Goal: Task Accomplishment & Management: Complete application form

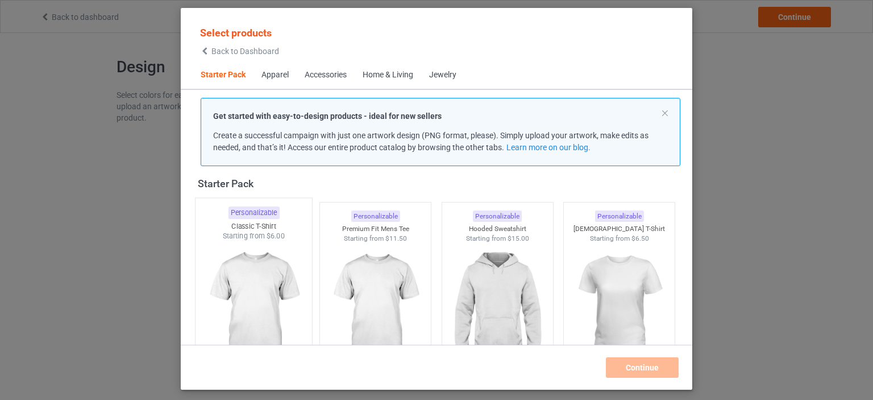
click at [272, 266] on img at bounding box center [253, 308] width 107 height 134
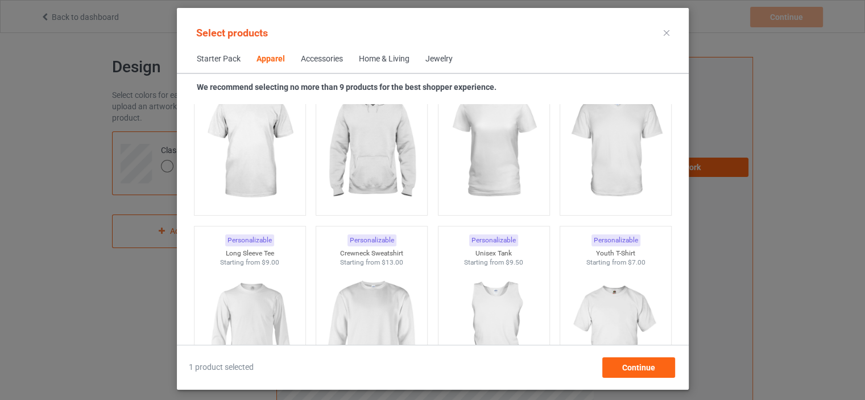
scroll to position [526, 0]
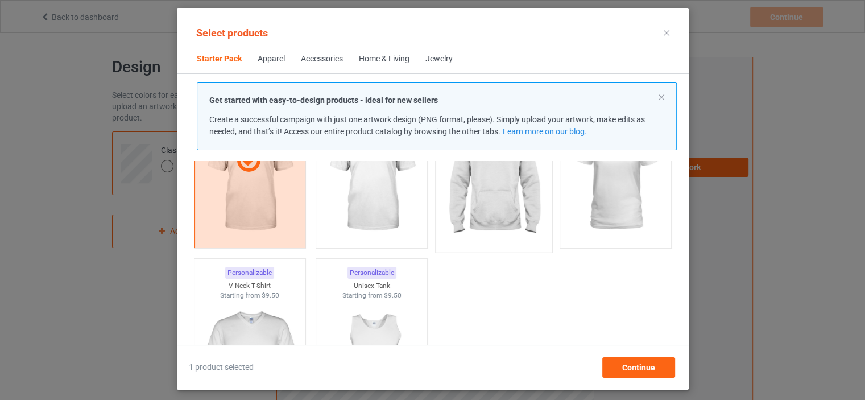
scroll to position [15, 0]
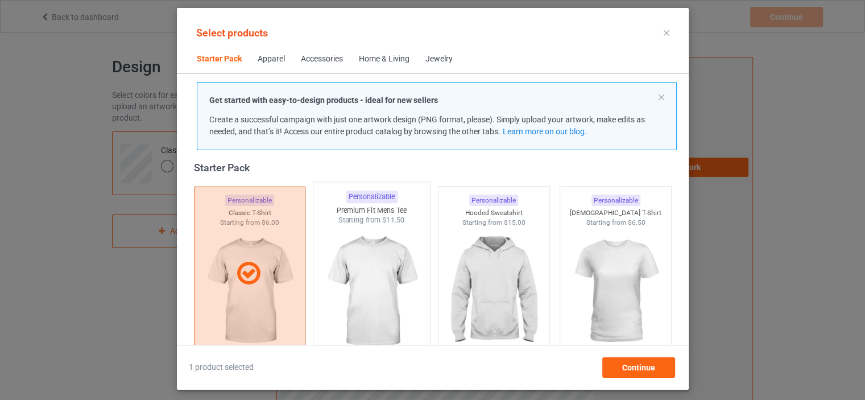
click at [389, 267] on img at bounding box center [371, 292] width 107 height 134
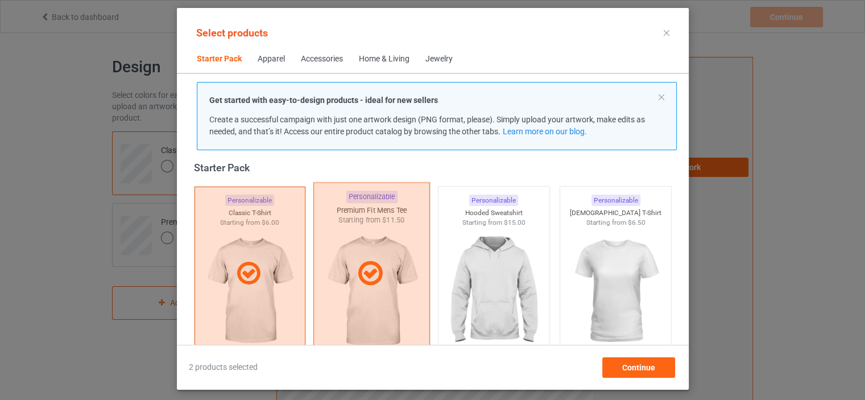
click at [389, 267] on div at bounding box center [371, 273] width 115 height 28
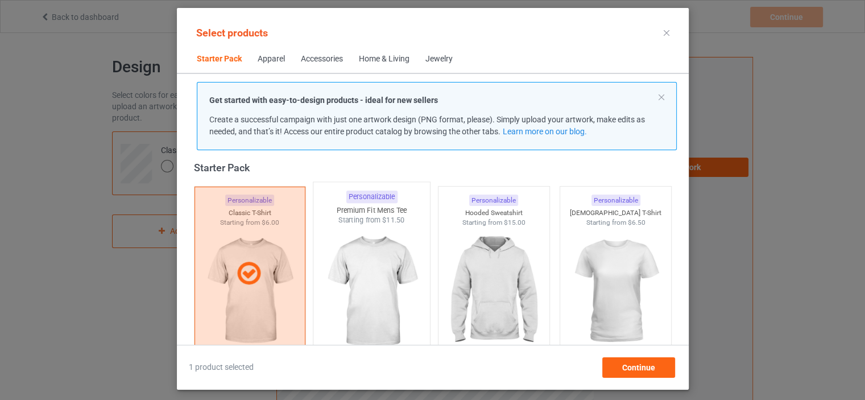
click at [389, 267] on img at bounding box center [371, 292] width 107 height 134
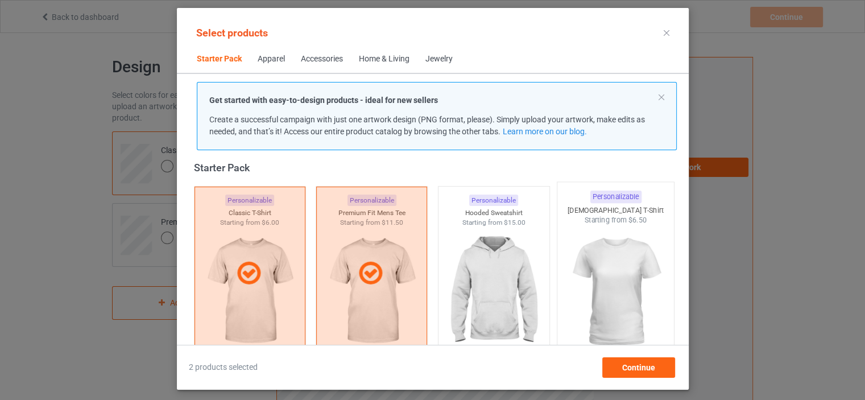
scroll to position [185, 0]
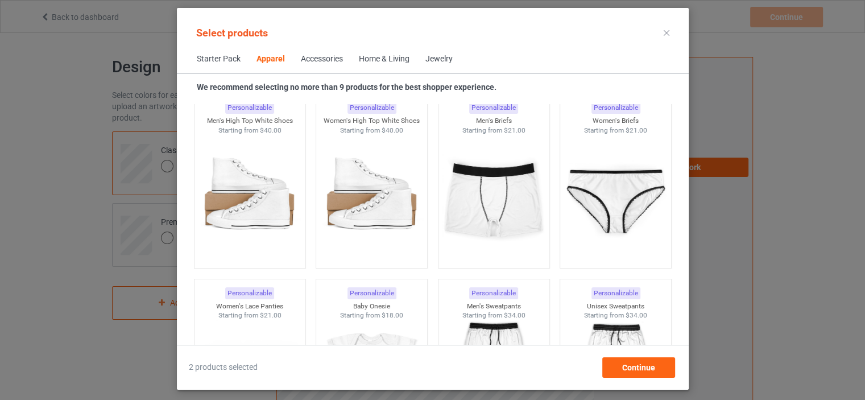
scroll to position [1379, 0]
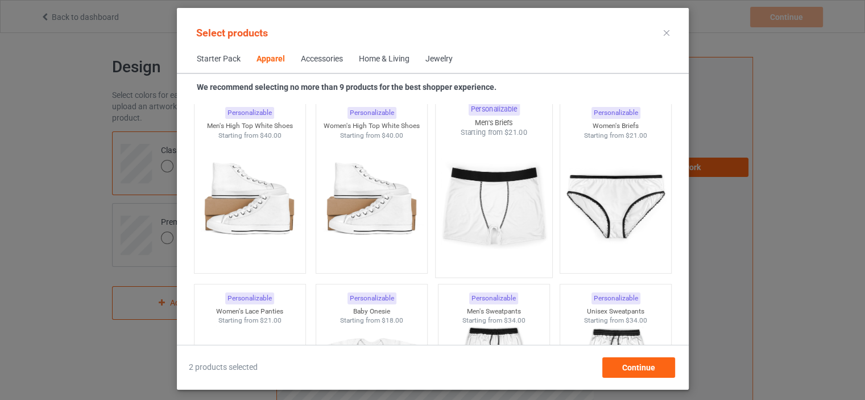
click at [471, 213] on img at bounding box center [493, 205] width 107 height 134
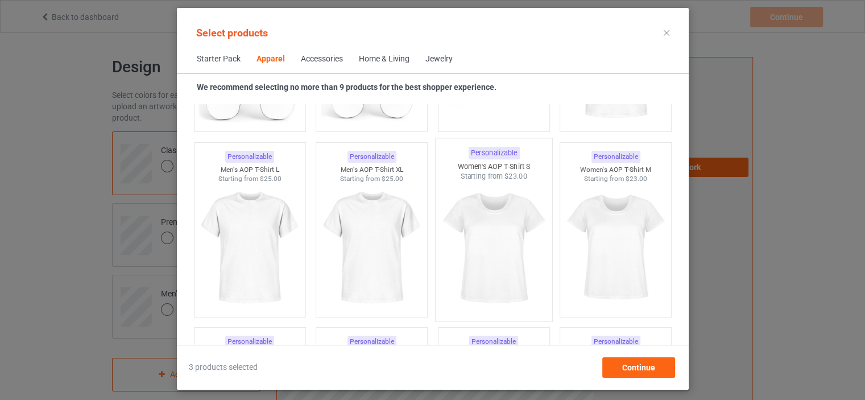
scroll to position [2062, 0]
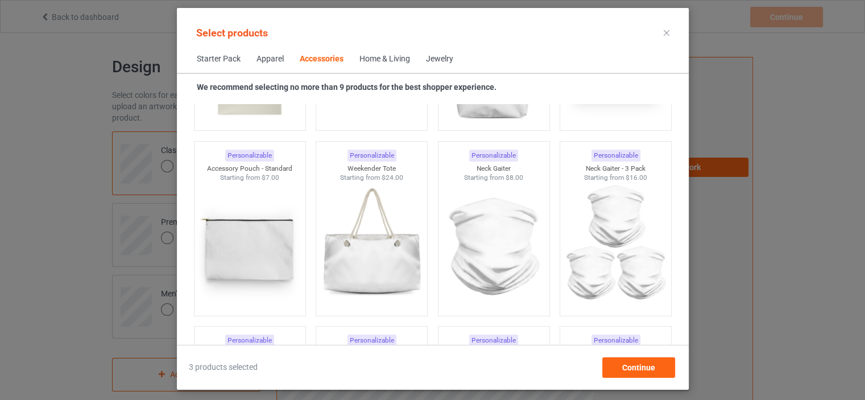
scroll to position [3767, 0]
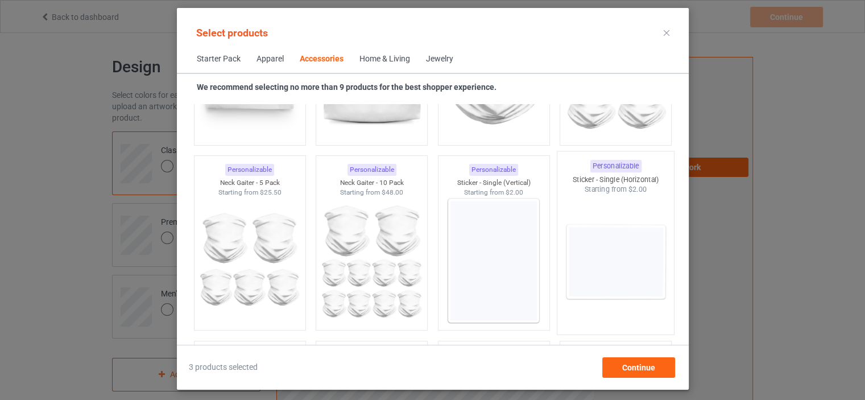
click at [598, 252] on img at bounding box center [615, 261] width 107 height 134
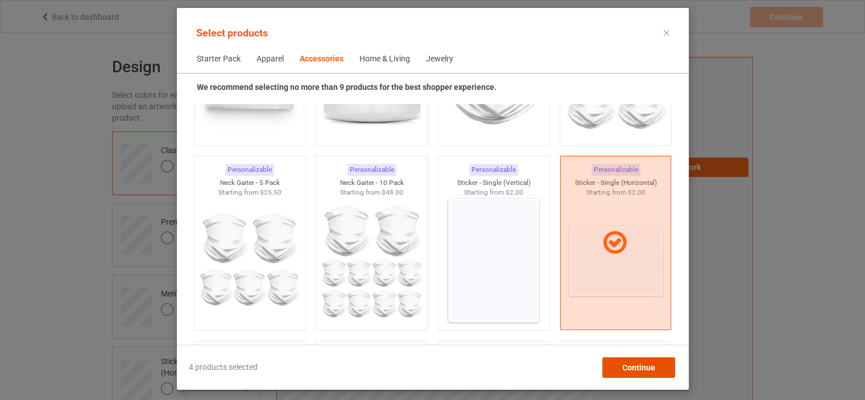
click at [636, 363] on span "Continue" at bounding box center [637, 367] width 33 height 9
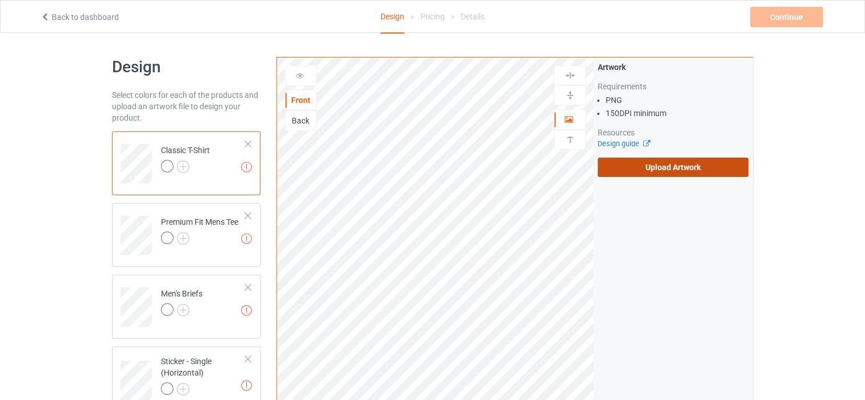
click at [642, 159] on label "Upload Artwork" at bounding box center [673, 166] width 151 height 19
click at [0, 0] on input "Upload Artwork" at bounding box center [0, 0] width 0 height 0
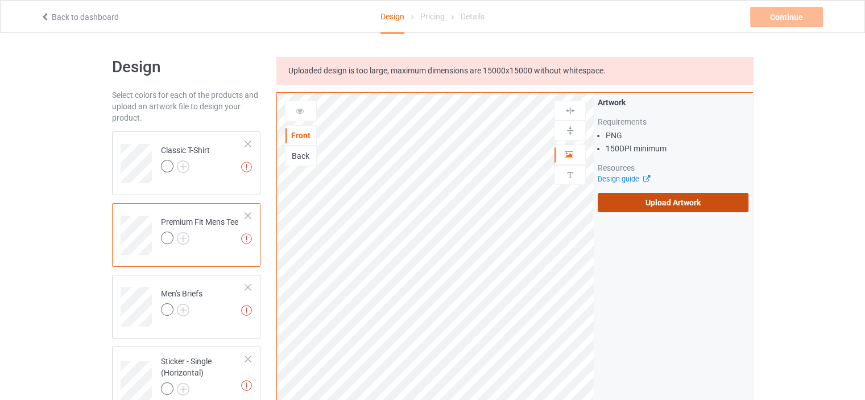
click at [633, 202] on label "Upload Artwork" at bounding box center [673, 202] width 151 height 19
click at [0, 0] on input "Upload Artwork" at bounding box center [0, 0] width 0 height 0
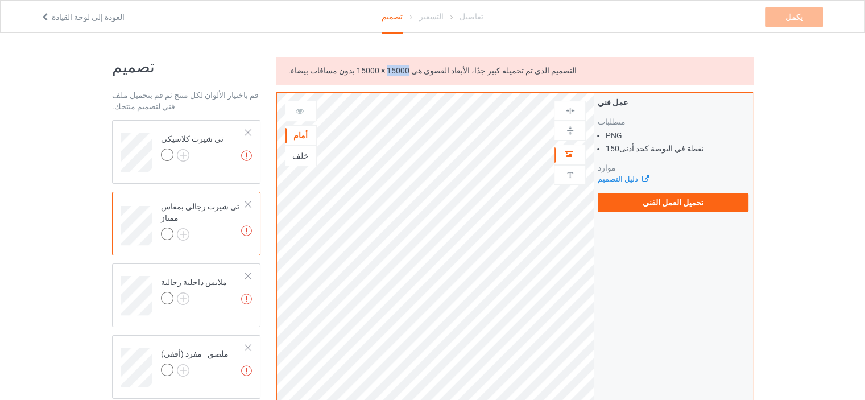
drag, startPoint x: 374, startPoint y: 70, endPoint x: 395, endPoint y: 70, distance: 21.0
click at [395, 70] on font "التصميم الذي تم تحميله كبير جدًا، الأبعاد القصوى هي 15000 × 15000 بدون مسافات ب…" at bounding box center [432, 70] width 288 height 9
copy font "15000"
click at [612, 196] on label "تحميل العمل الفني" at bounding box center [673, 202] width 151 height 19
click at [0, 0] on input "تحميل العمل الفني" at bounding box center [0, 0] width 0 height 0
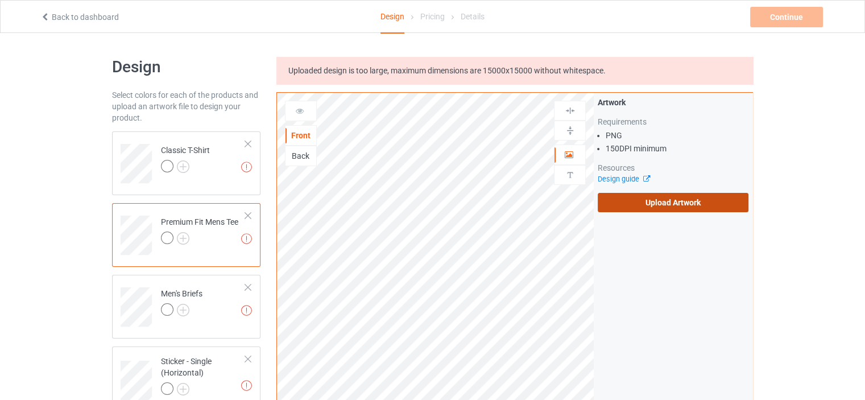
click at [656, 206] on label "Upload Artwork" at bounding box center [673, 202] width 151 height 19
click at [0, 0] on input "Upload Artwork" at bounding box center [0, 0] width 0 height 0
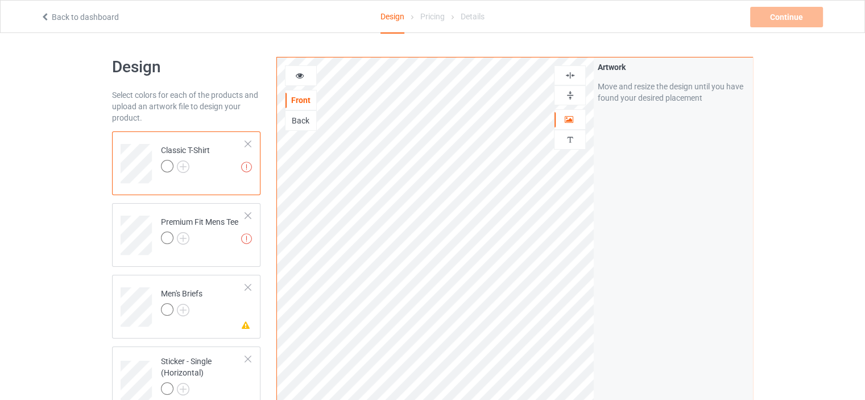
click at [828, 251] on div "Design Select colors for each of the products and upload an artwork file to des…" at bounding box center [432, 384] width 865 height 703
click at [187, 170] on img at bounding box center [183, 166] width 13 height 13
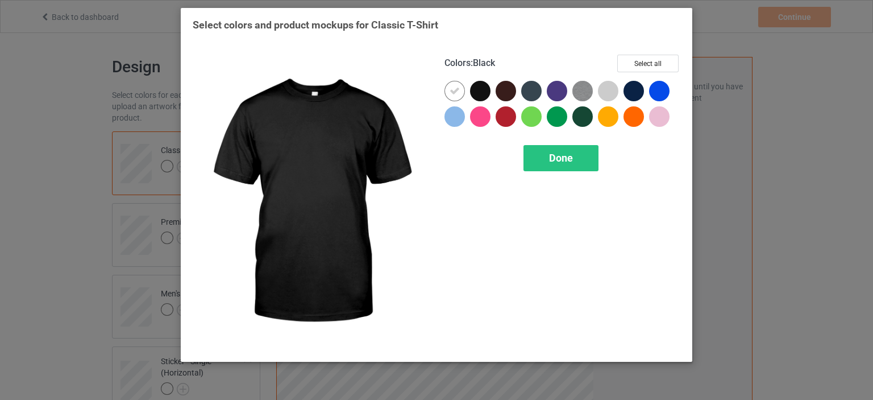
click at [486, 96] on div at bounding box center [480, 91] width 20 height 20
click at [484, 96] on div at bounding box center [480, 91] width 20 height 20
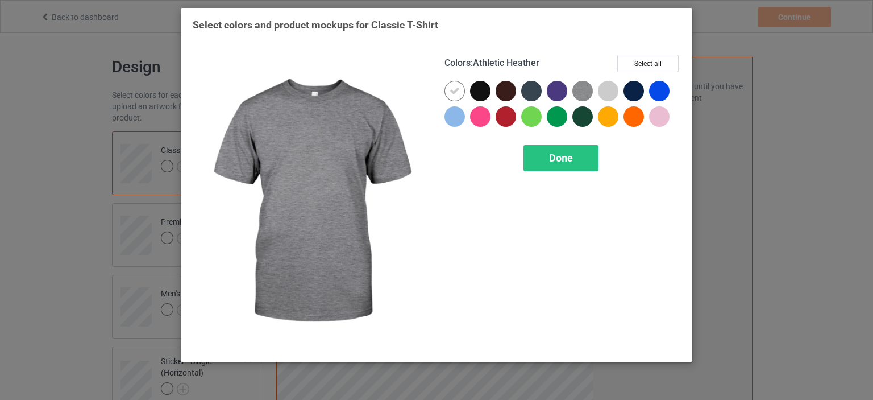
click at [586, 90] on img at bounding box center [583, 91] width 20 height 20
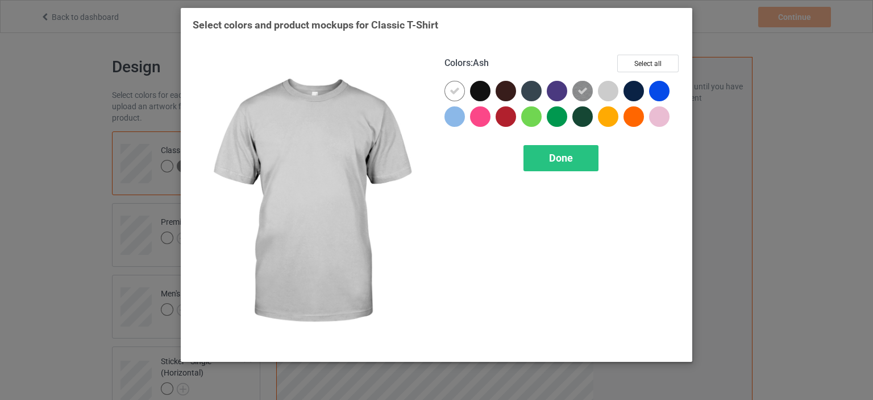
click at [612, 91] on div at bounding box center [608, 91] width 20 height 20
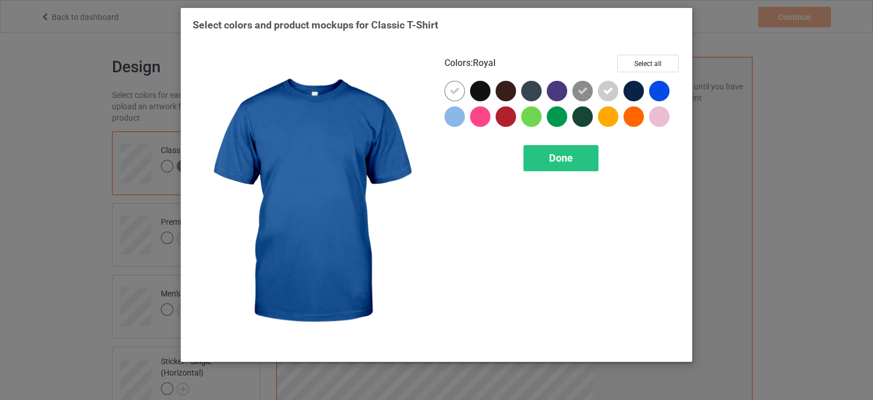
click at [662, 92] on div at bounding box center [659, 91] width 20 height 20
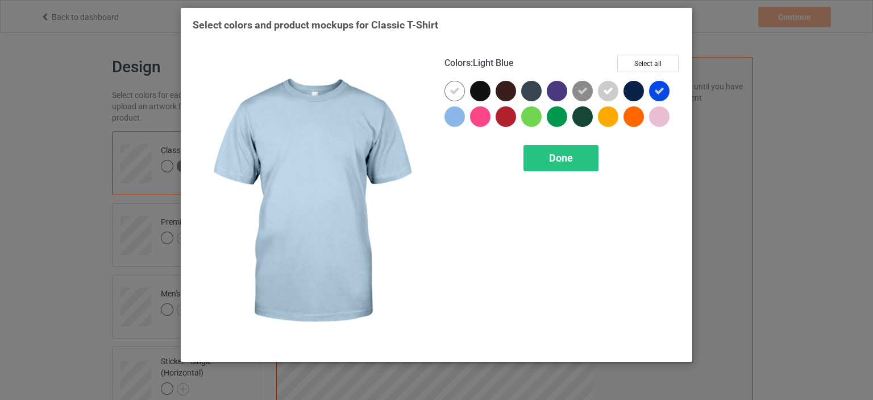
click at [460, 117] on div at bounding box center [455, 116] width 20 height 20
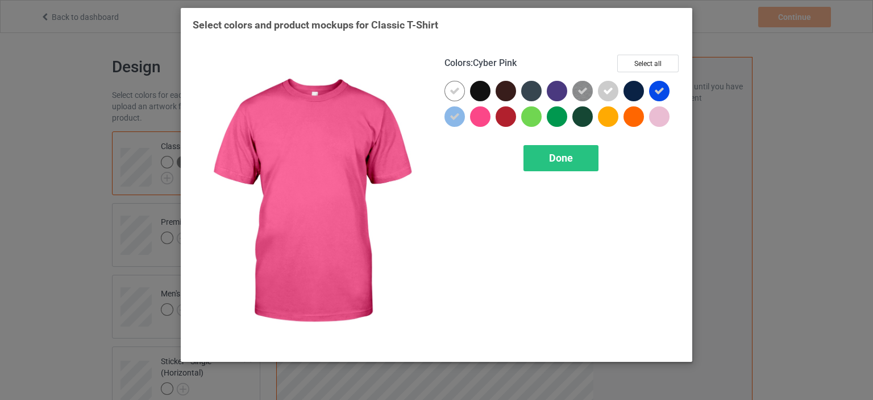
click at [482, 118] on div at bounding box center [480, 116] width 20 height 20
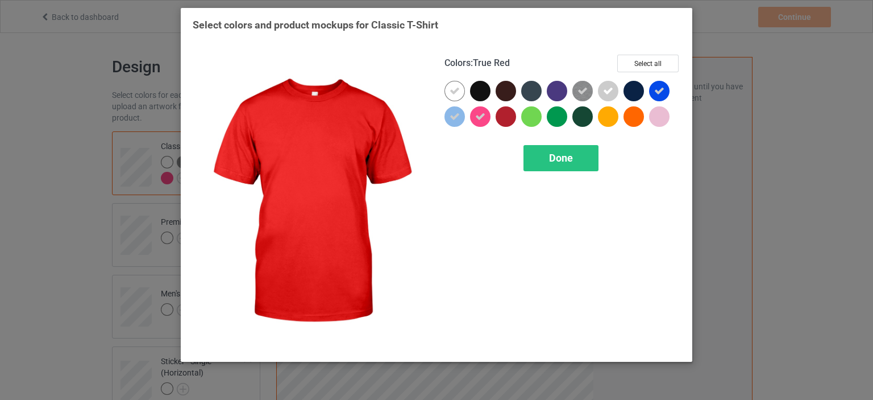
click at [513, 119] on div at bounding box center [506, 116] width 20 height 20
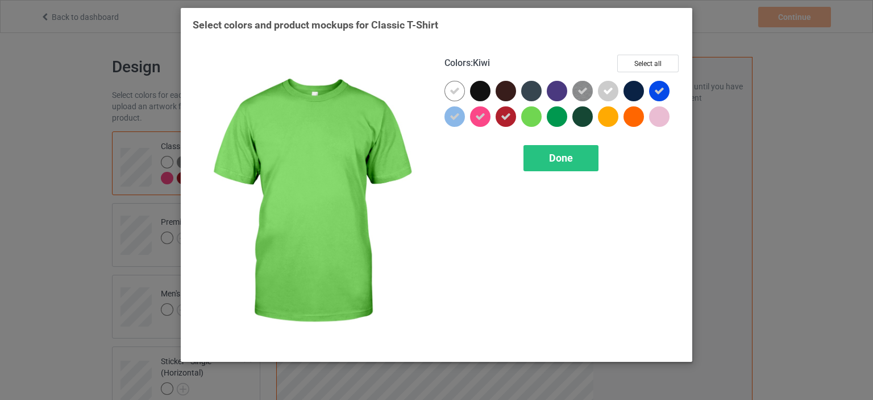
click at [528, 123] on div at bounding box center [531, 116] width 20 height 20
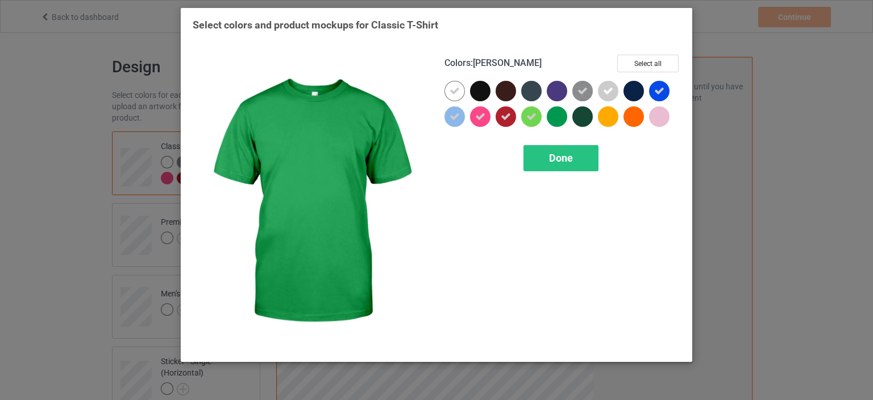
click at [553, 115] on div at bounding box center [557, 116] width 20 height 20
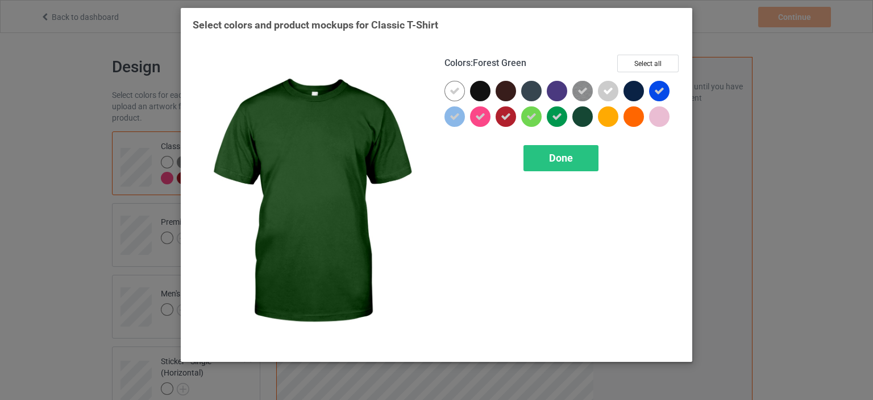
click at [584, 115] on div at bounding box center [583, 116] width 20 height 20
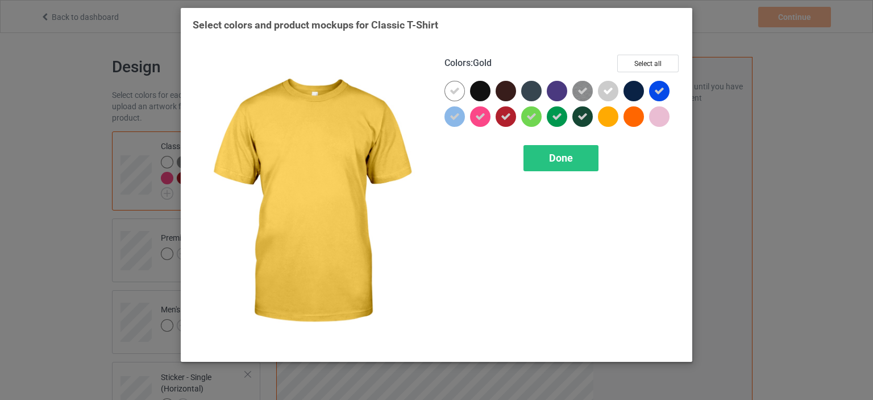
click at [615, 119] on div at bounding box center [608, 116] width 20 height 20
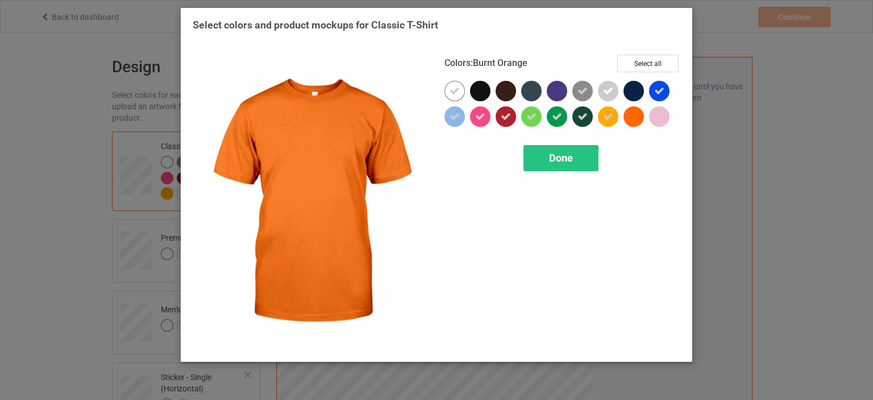
click at [632, 119] on div at bounding box center [634, 116] width 20 height 20
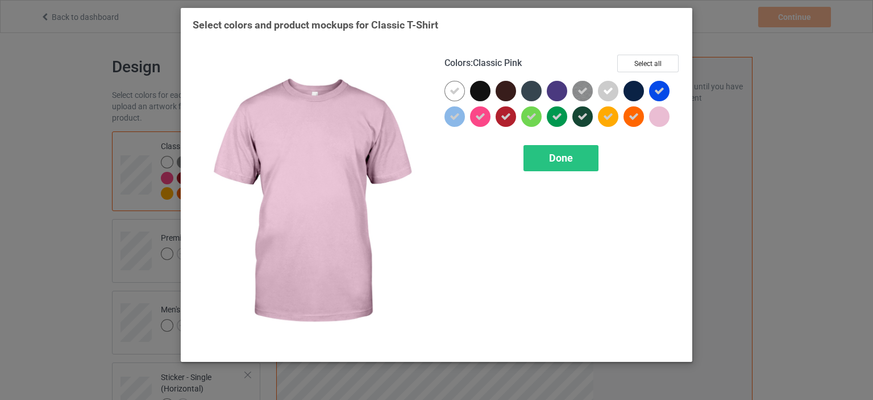
click at [658, 119] on div at bounding box center [659, 116] width 20 height 20
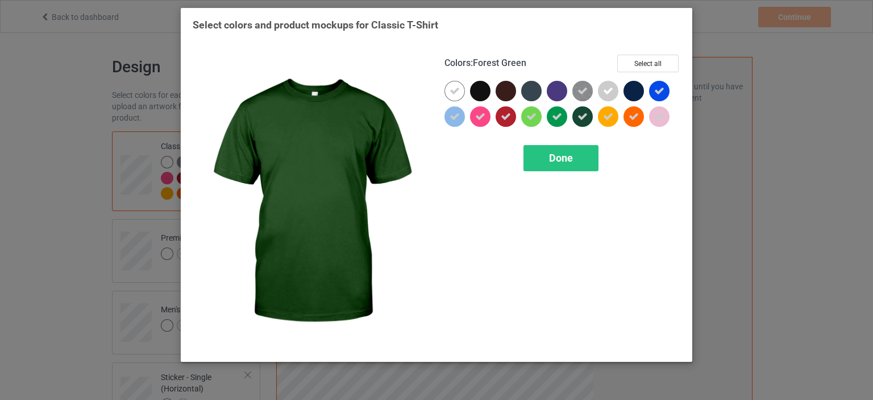
click at [584, 113] on icon at bounding box center [583, 116] width 10 height 10
click at [572, 150] on div "Done" at bounding box center [561, 158] width 75 height 26
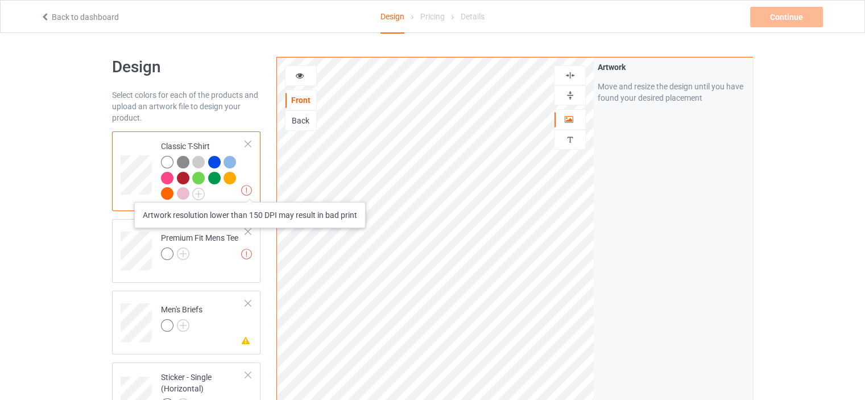
click at [250, 190] on img at bounding box center [246, 190] width 11 height 11
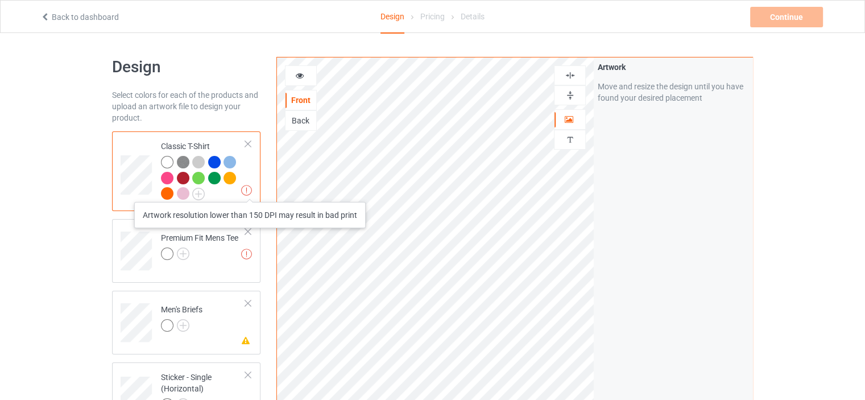
click at [250, 190] on img at bounding box center [246, 190] width 11 height 11
click at [244, 190] on img at bounding box center [246, 190] width 11 height 11
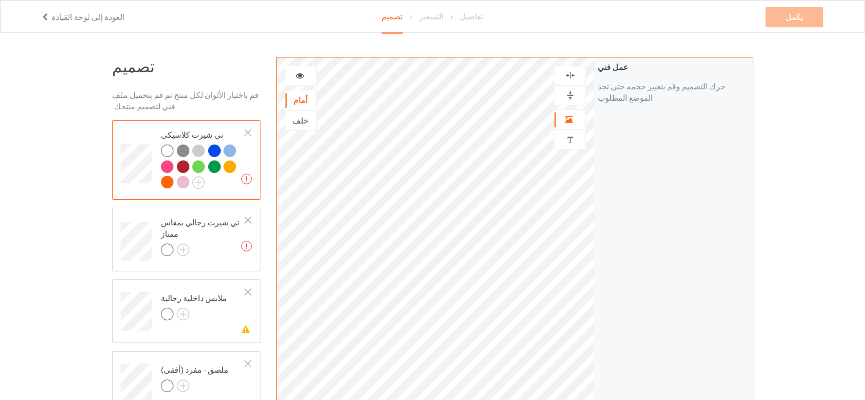
click at [244, 197] on div "قد يؤدي دقة العمل الفني التي تقل عن 150 نقطة في البوصة إلى طباعة سيئة تي شيرت ك…" at bounding box center [186, 160] width 148 height 80
click at [245, 186] on div at bounding box center [203, 167] width 85 height 47
click at [244, 181] on img at bounding box center [246, 178] width 11 height 11
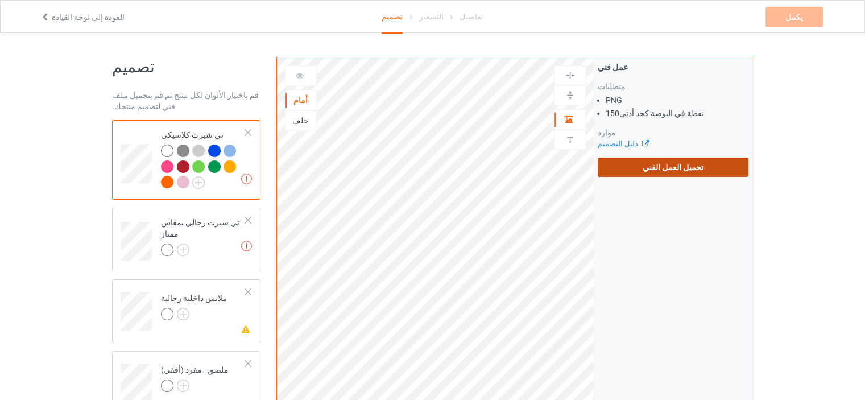
click at [665, 159] on label "تحميل العمل الفني" at bounding box center [673, 166] width 151 height 19
click at [0, 0] on input "تحميل العمل الفني" at bounding box center [0, 0] width 0 height 0
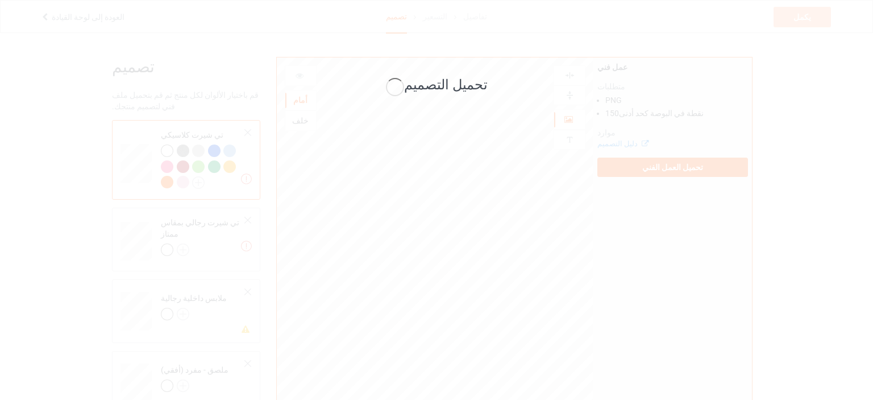
click at [572, 325] on div "تحميل التصميم" at bounding box center [436, 200] width 873 height 400
click at [571, 325] on div "تحميل التصميم" at bounding box center [436, 200] width 873 height 400
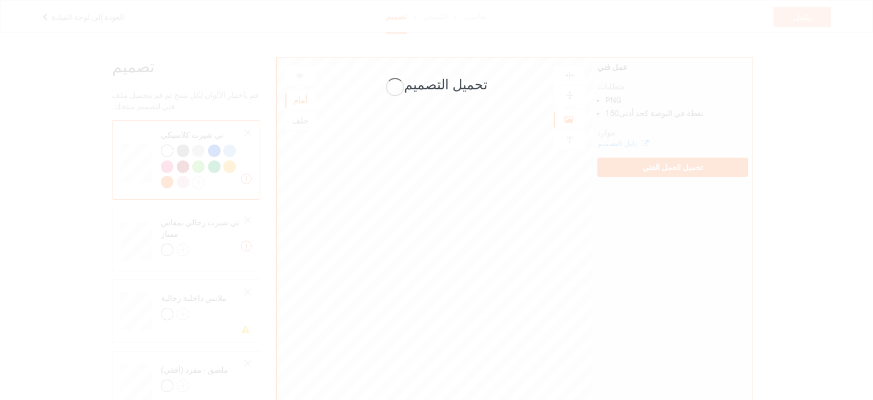
click at [571, 325] on div "تحميل التصميم" at bounding box center [436, 200] width 873 height 400
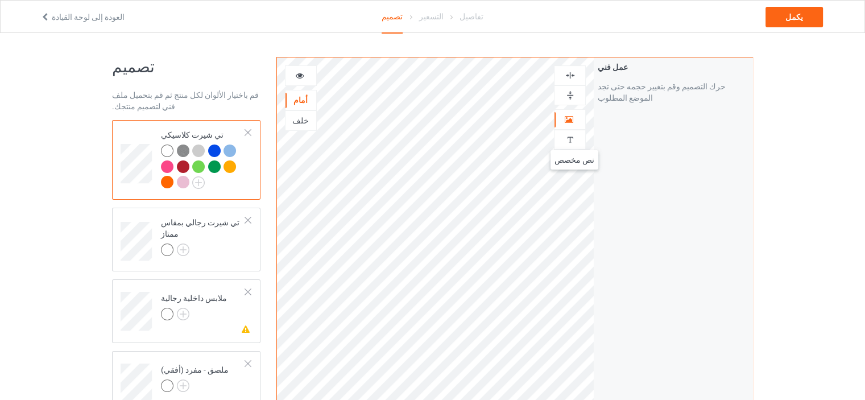
click at [572, 139] on img at bounding box center [570, 139] width 11 height 11
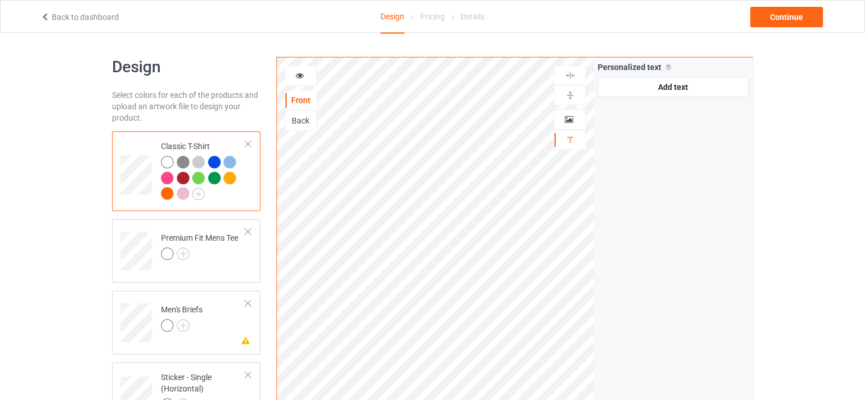
click at [573, 90] on img at bounding box center [570, 95] width 11 height 11
click at [569, 97] on img at bounding box center [570, 95] width 11 height 11
click at [567, 114] on icon at bounding box center [569, 118] width 10 height 8
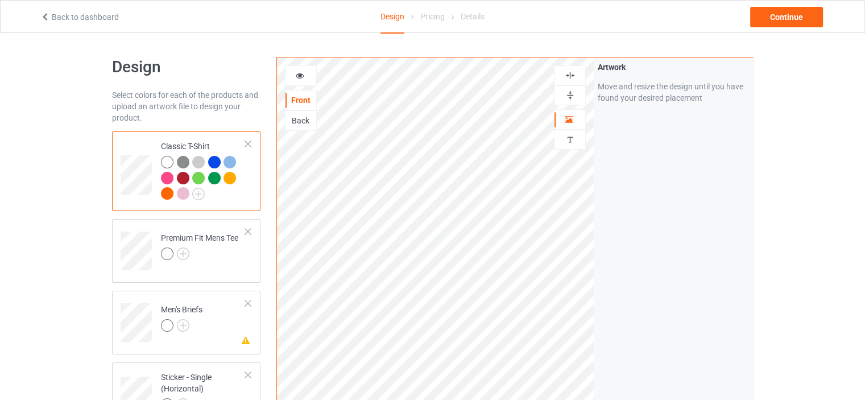
click at [577, 88] on div at bounding box center [570, 95] width 32 height 20
click at [298, 121] on div "Back" at bounding box center [300, 120] width 31 height 11
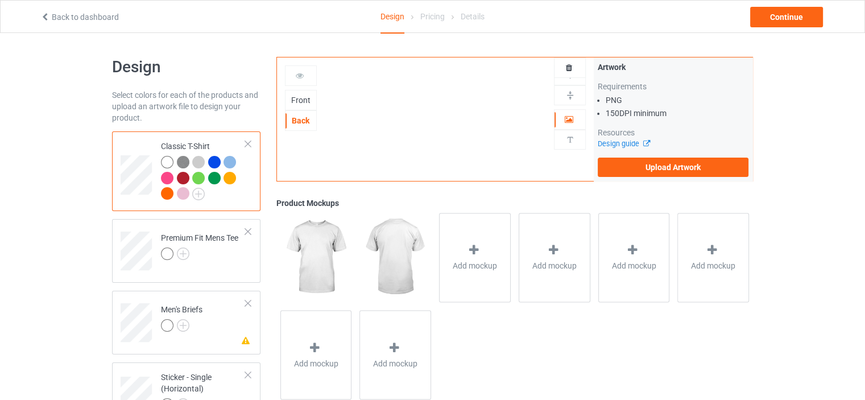
click at [304, 97] on div "Front" at bounding box center [300, 99] width 31 height 11
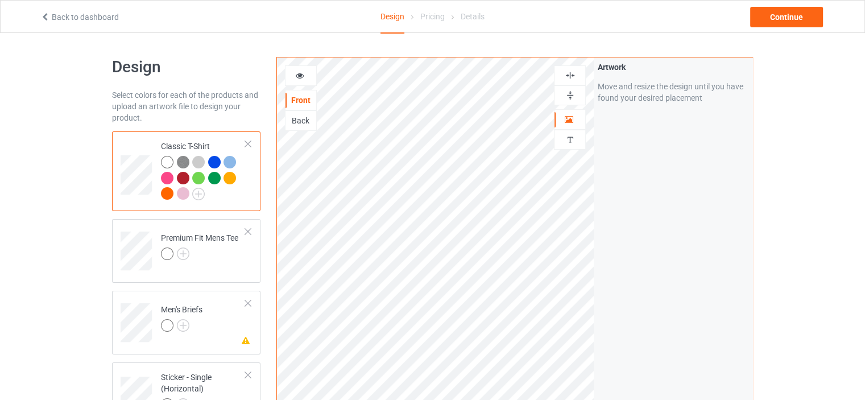
click at [300, 81] on div at bounding box center [301, 75] width 32 height 20
click at [300, 69] on div at bounding box center [301, 75] width 32 height 20
click at [301, 72] on icon at bounding box center [300, 74] width 10 height 8
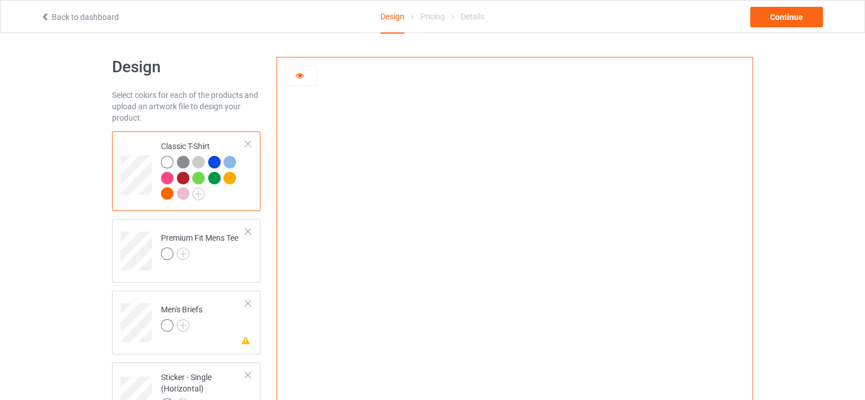
click at [293, 71] on div at bounding box center [300, 75] width 31 height 11
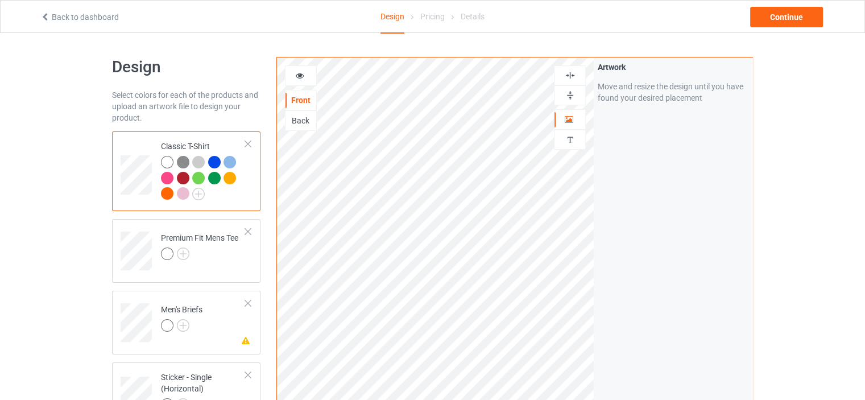
click at [579, 71] on div at bounding box center [569, 75] width 31 height 11
click at [578, 71] on div at bounding box center [569, 75] width 31 height 11
click at [575, 71] on div at bounding box center [569, 75] width 31 height 11
click at [300, 71] on icon at bounding box center [300, 74] width 10 height 8
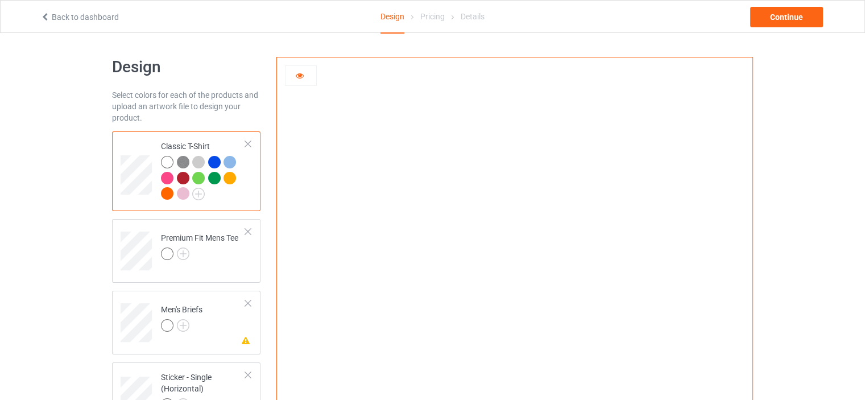
click at [822, 139] on div "Design Select colors for each of the products and upload an artwork file to des…" at bounding box center [432, 370] width 865 height 675
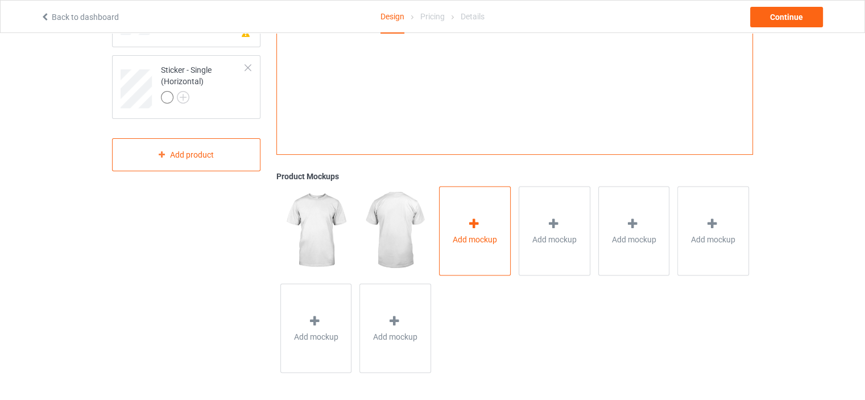
click at [496, 217] on div "Add mockup" at bounding box center [475, 230] width 72 height 89
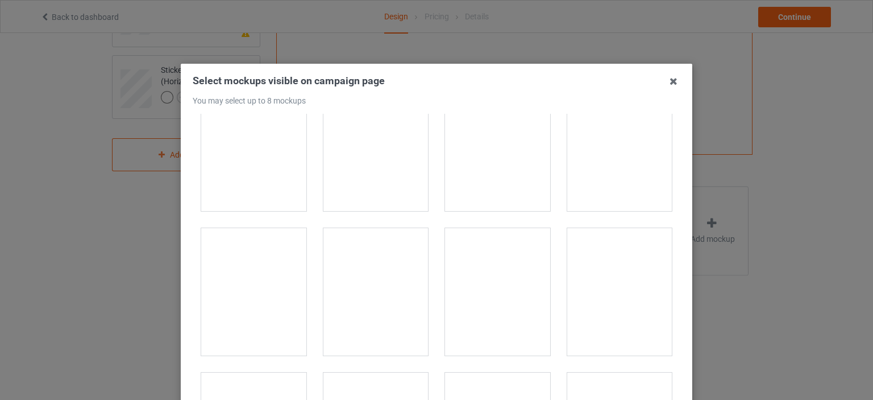
scroll to position [1194, 0]
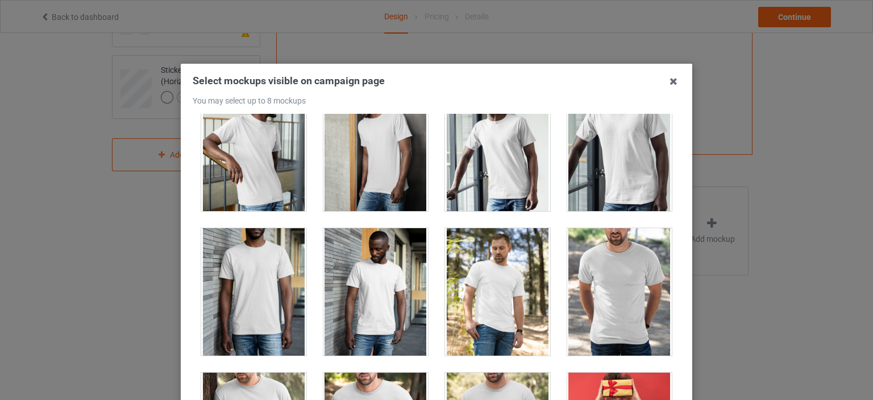
click at [625, 256] on div at bounding box center [619, 291] width 105 height 127
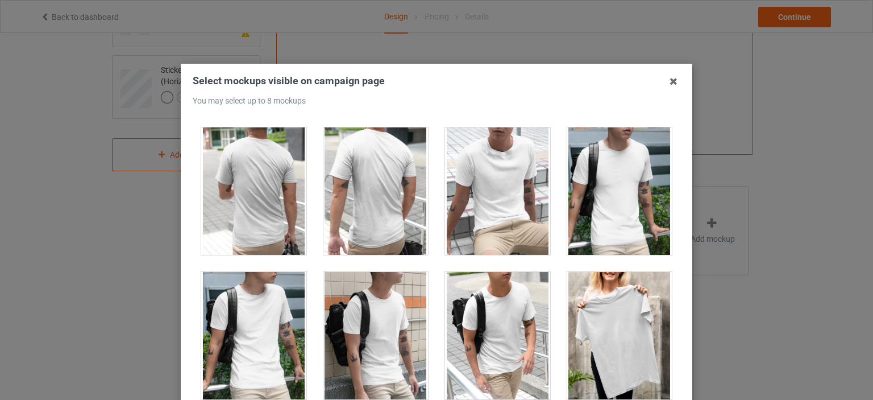
scroll to position [2900, 0]
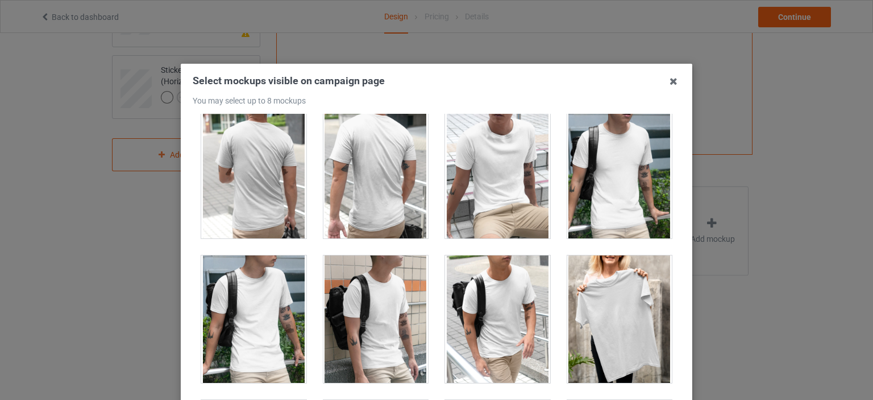
click at [496, 161] on div at bounding box center [497, 174] width 105 height 127
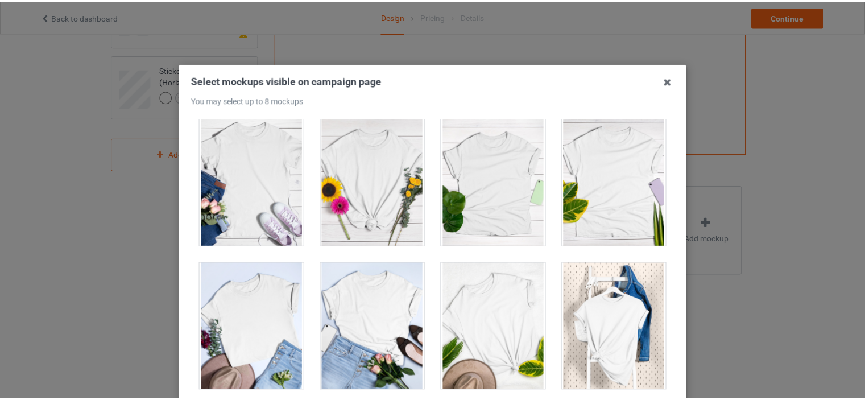
scroll to position [150, 0]
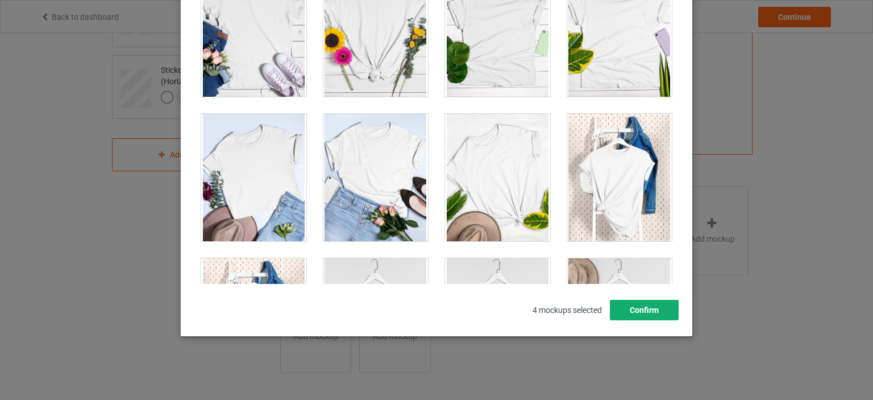
click at [642, 309] on button "Confirm" at bounding box center [644, 310] width 69 height 20
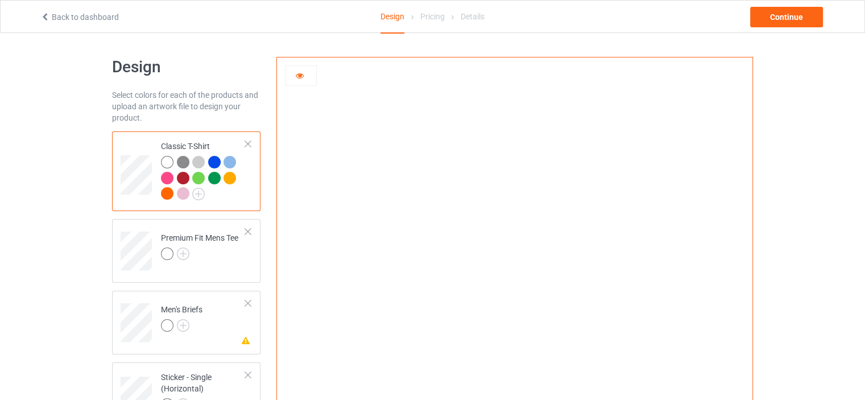
scroll to position [307, 0]
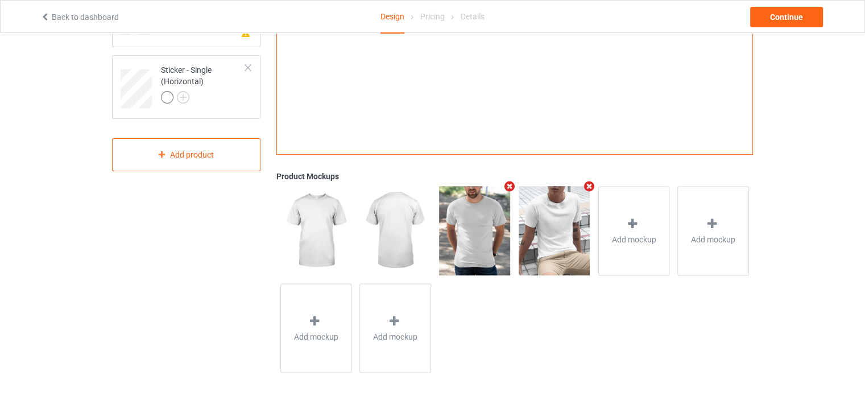
click at [487, 259] on img at bounding box center [474, 230] width 71 height 89
click at [480, 263] on img at bounding box center [474, 230] width 71 height 89
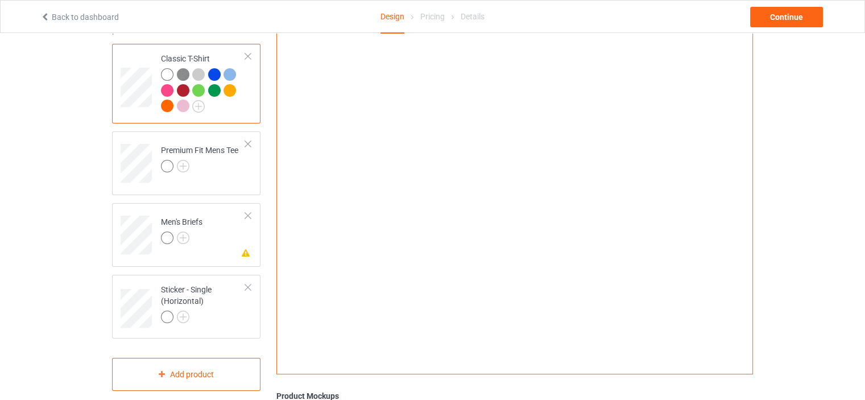
scroll to position [0, 0]
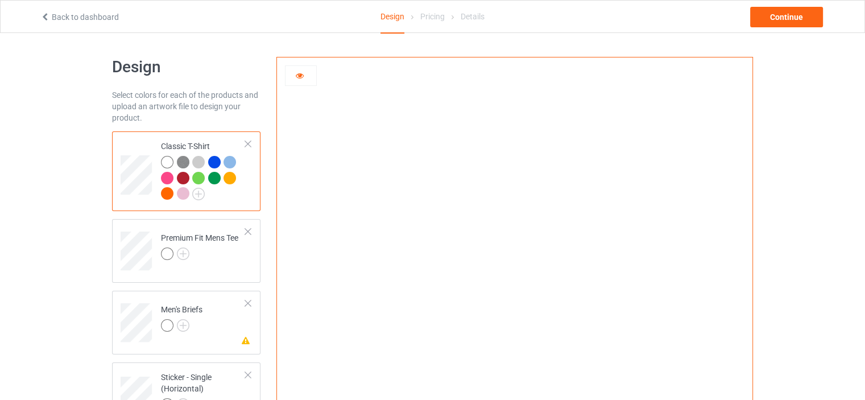
click at [304, 77] on icon at bounding box center [300, 74] width 10 height 8
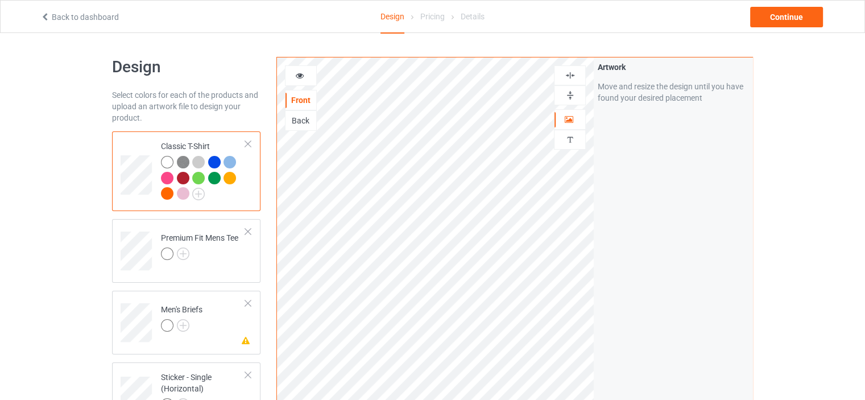
click at [300, 81] on div at bounding box center [301, 75] width 32 height 20
click at [302, 76] on icon at bounding box center [300, 74] width 10 height 8
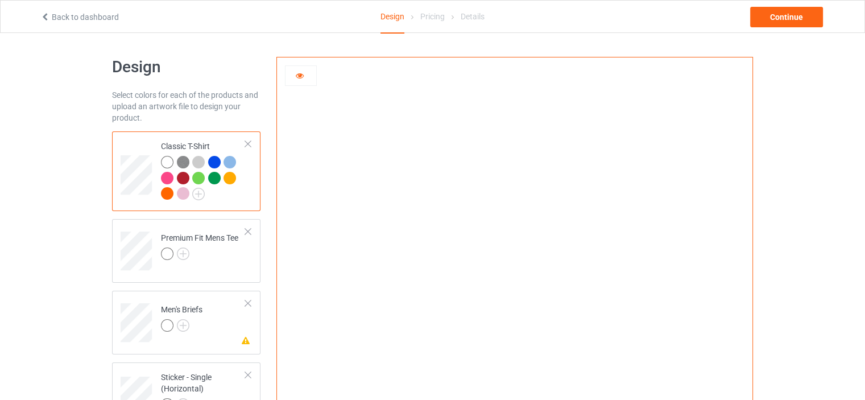
click at [515, 255] on img at bounding box center [515, 255] width 0 height 0
click at [243, 334] on td "Missing artwork on 1 side(s) Men's Briefs" at bounding box center [203, 318] width 97 height 47
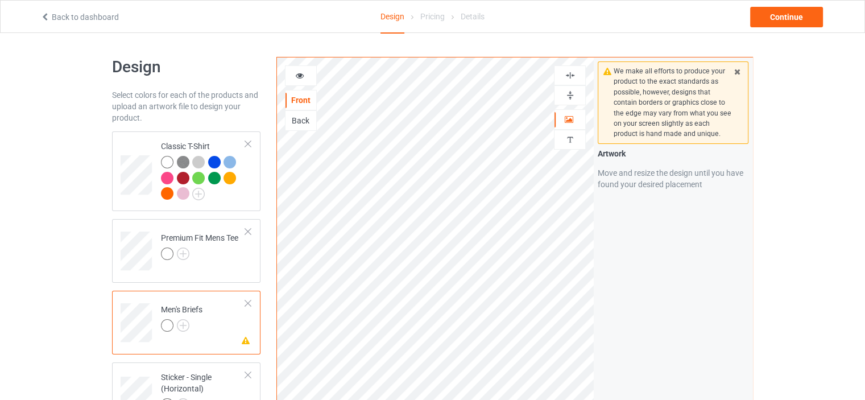
click at [253, 338] on div "Missing artwork on 1 side(s) Men's Briefs" at bounding box center [186, 323] width 148 height 64
click at [248, 340] on icon at bounding box center [246, 339] width 10 height 8
click at [250, 299] on div at bounding box center [248, 303] width 8 height 8
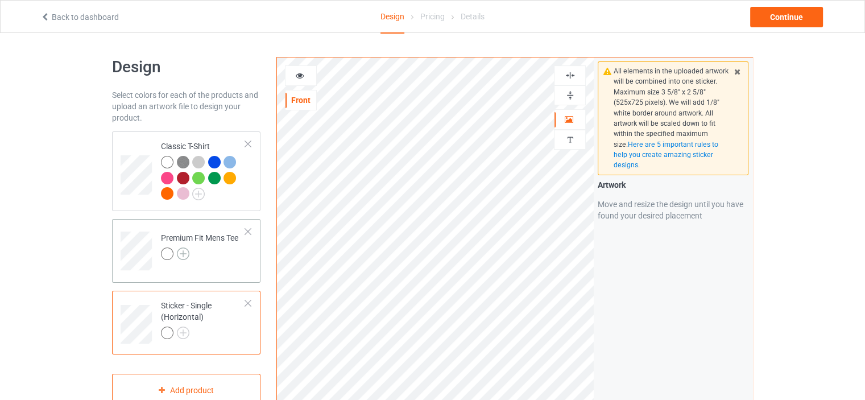
click at [184, 256] on img at bounding box center [183, 253] width 13 height 13
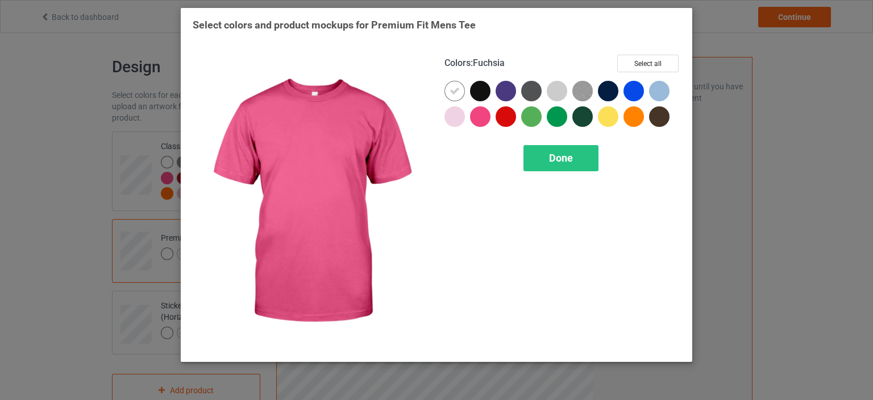
click at [479, 117] on div at bounding box center [480, 116] width 20 height 20
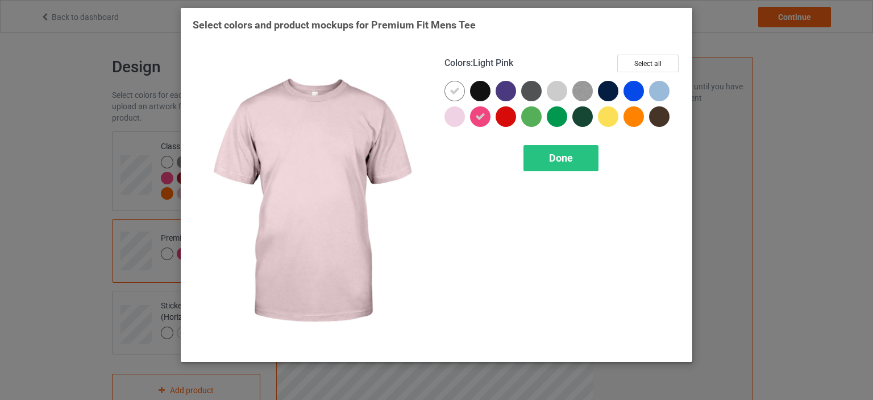
click at [450, 122] on div at bounding box center [455, 116] width 20 height 20
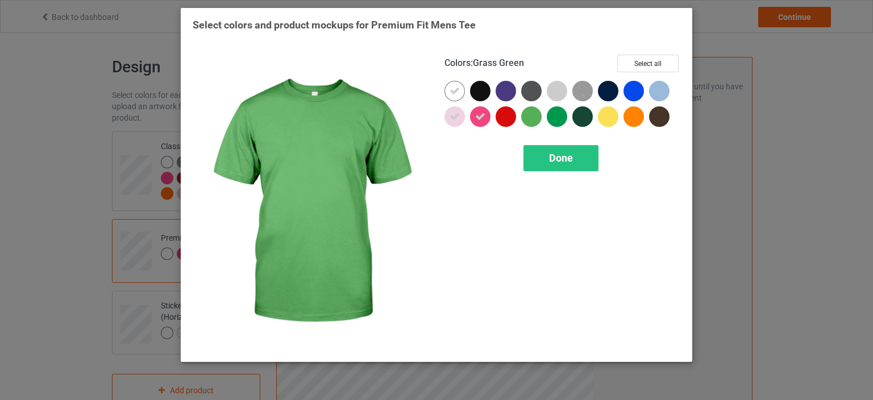
click at [529, 118] on div at bounding box center [531, 116] width 20 height 20
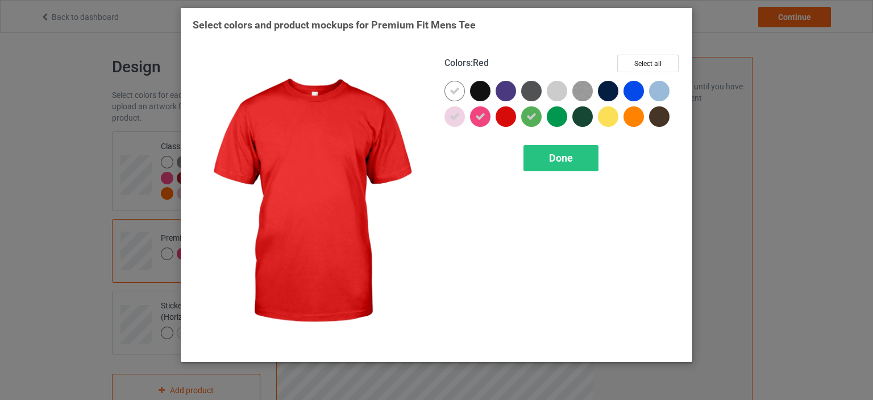
click at [517, 120] on div at bounding box center [509, 119] width 26 height 26
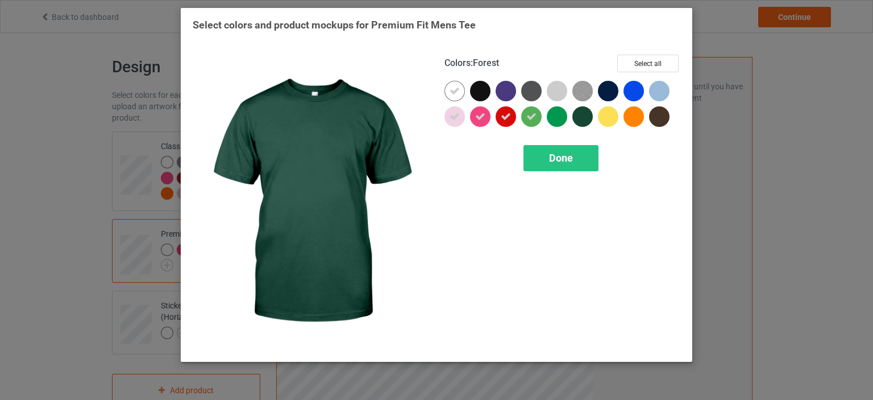
click at [574, 119] on div at bounding box center [583, 116] width 20 height 20
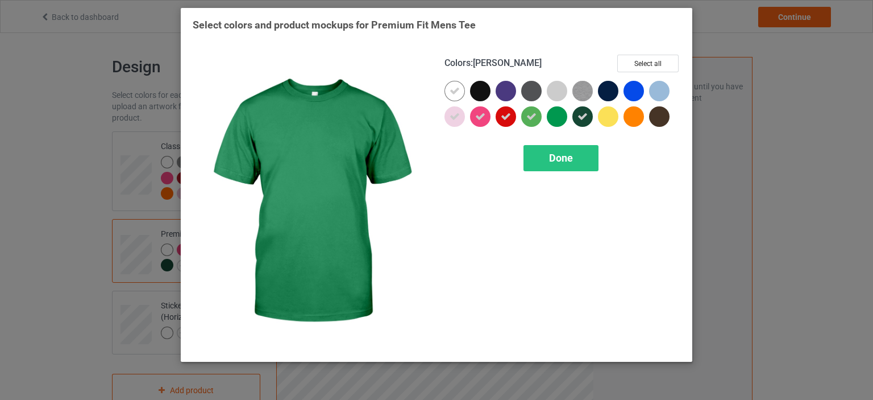
click at [557, 123] on div at bounding box center [557, 116] width 20 height 20
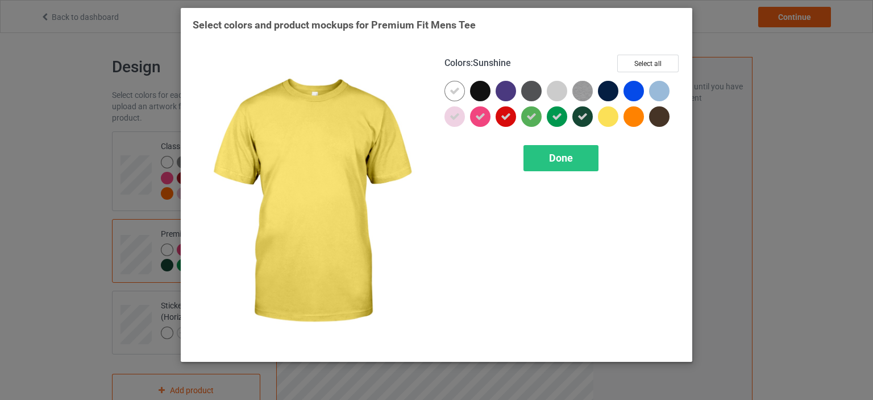
click at [612, 118] on div at bounding box center [608, 116] width 20 height 20
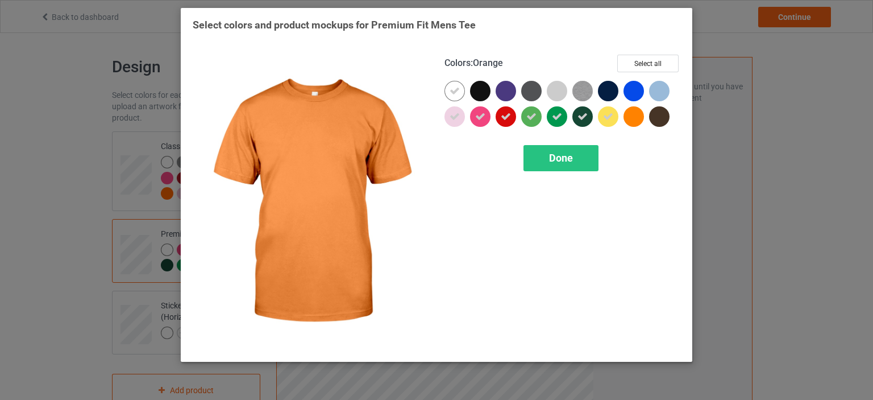
click at [640, 119] on div at bounding box center [634, 116] width 20 height 20
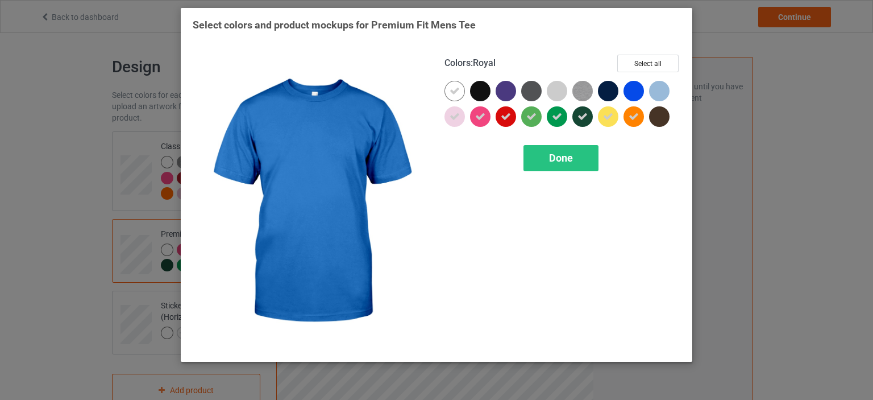
click at [637, 91] on div at bounding box center [634, 91] width 20 height 20
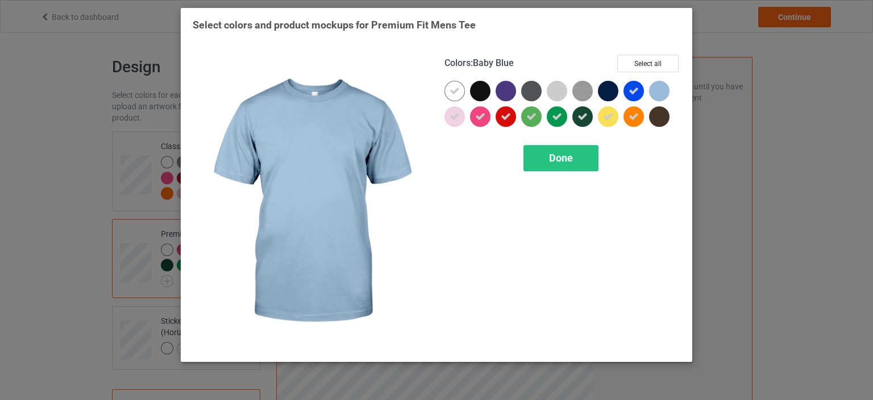
click at [670, 82] on div at bounding box center [662, 94] width 26 height 26
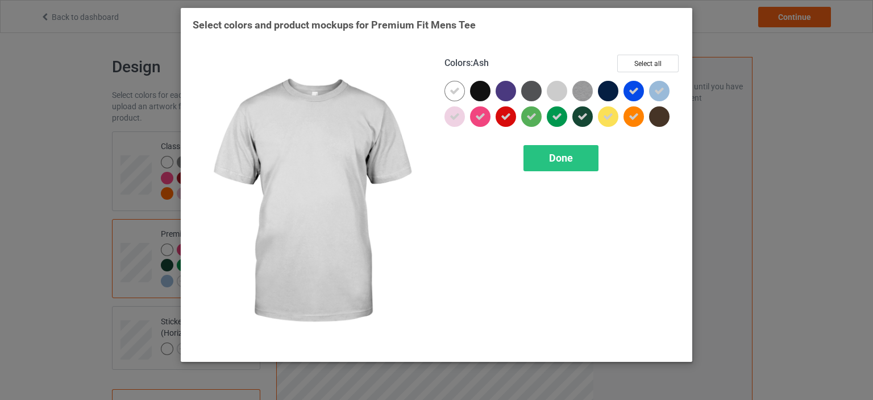
click at [557, 89] on div at bounding box center [557, 91] width 20 height 20
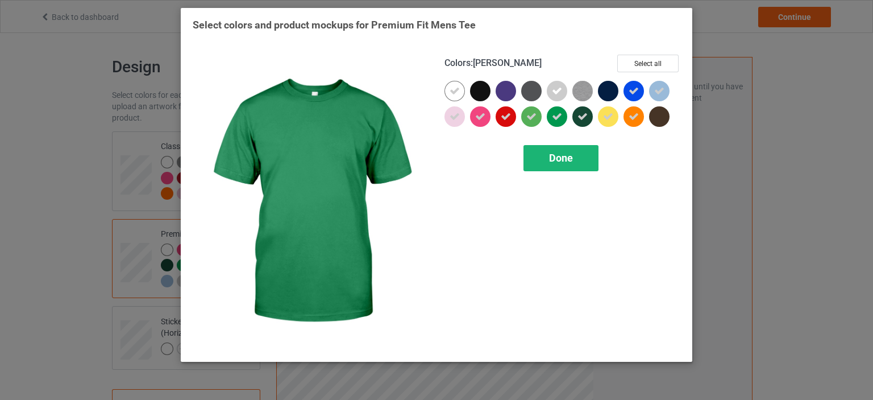
click at [563, 151] on div "Done" at bounding box center [561, 158] width 75 height 26
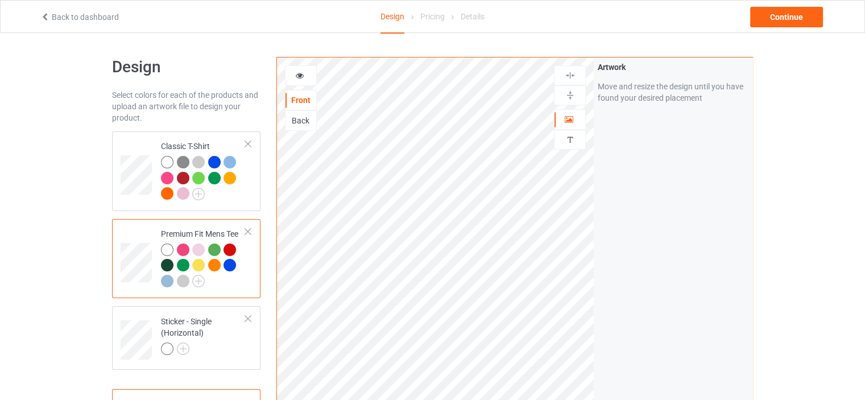
click at [619, 218] on div "Artwork Move and resize the design until you have found your desired placement" at bounding box center [673, 273] width 159 height 432
click at [765, 20] on div "Continue" at bounding box center [786, 17] width 73 height 20
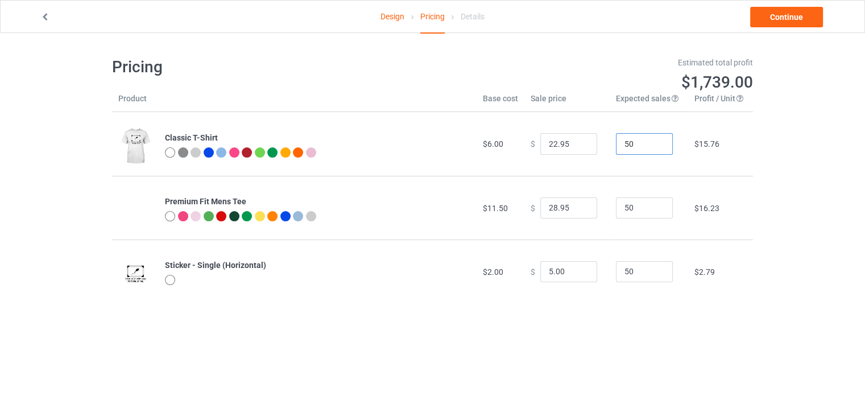
drag, startPoint x: 644, startPoint y: 144, endPoint x: 594, endPoint y: 156, distance: 51.9
click at [594, 156] on tr "Classic T-Shirt $6.00 $ 22.95 50 $15.76" at bounding box center [432, 144] width 641 height 64
type input "10"
drag, startPoint x: 637, startPoint y: 211, endPoint x: 606, endPoint y: 212, distance: 31.3
click at [609, 212] on td "50" at bounding box center [648, 208] width 78 height 64
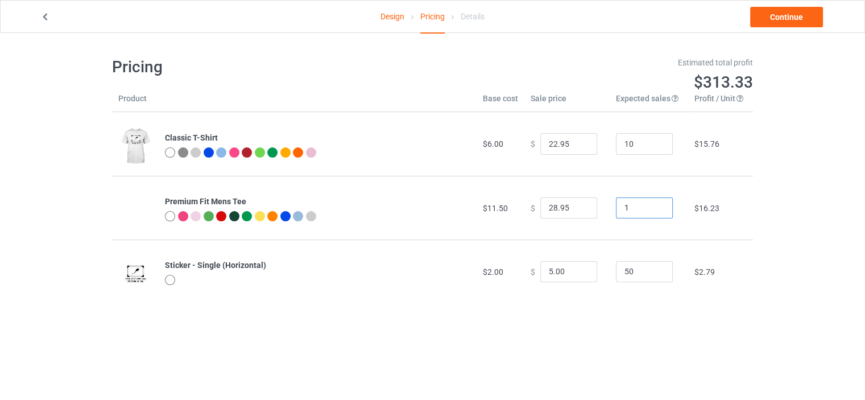
type input "1"
drag, startPoint x: 629, startPoint y: 274, endPoint x: 607, endPoint y: 275, distance: 22.2
click at [609, 275] on td "50" at bounding box center [648, 271] width 78 height 64
type input "1"
drag, startPoint x: 632, startPoint y: 211, endPoint x: 609, endPoint y: 215, distance: 23.8
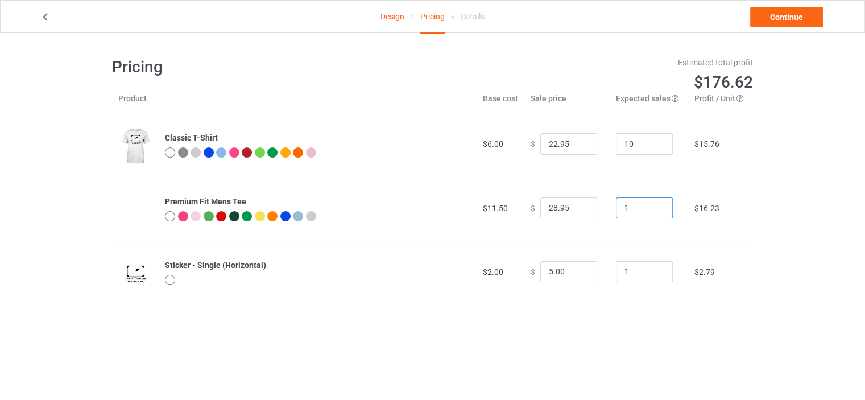
click at [616, 215] on input "1" at bounding box center [644, 208] width 57 height 22
drag, startPoint x: 648, startPoint y: 140, endPoint x: 606, endPoint y: 148, distance: 43.3
click at [609, 148] on td "10" at bounding box center [648, 144] width 78 height 64
click at [632, 206] on input "1" at bounding box center [644, 208] width 57 height 22
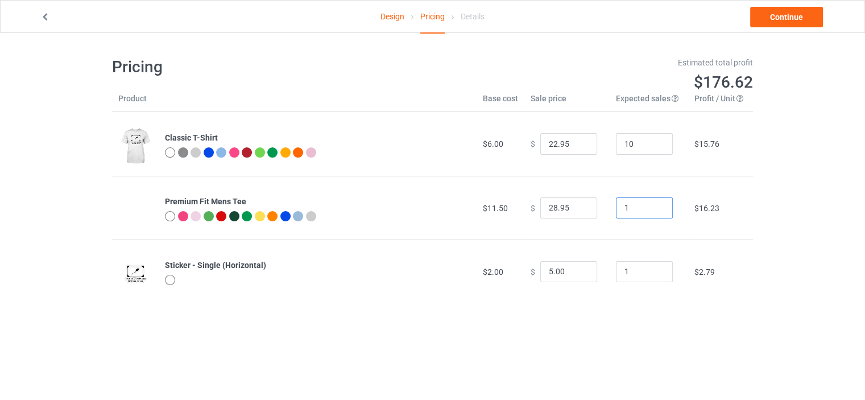
click at [632, 206] on input "1" at bounding box center [644, 208] width 57 height 22
drag, startPoint x: 632, startPoint y: 206, endPoint x: 597, endPoint y: 210, distance: 35.5
click at [597, 210] on tr "Premium Fit Mens Tee $11.50 $ 28.95 1 $16.23" at bounding box center [432, 208] width 641 height 64
type input "50"
drag, startPoint x: 614, startPoint y: 143, endPoint x: 595, endPoint y: 144, distance: 19.4
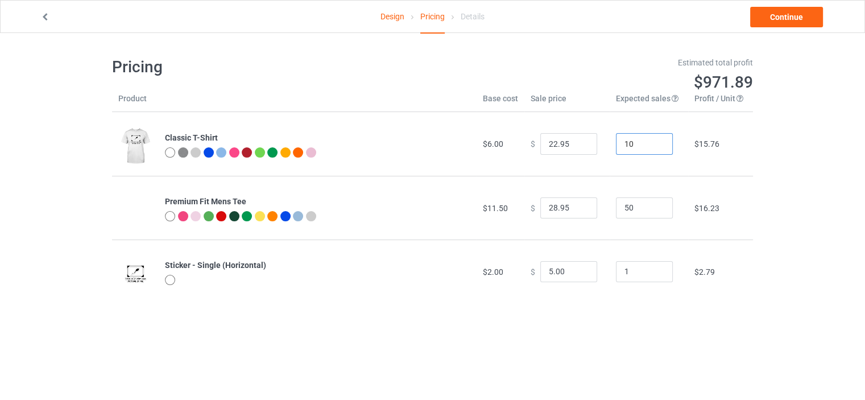
click at [595, 144] on tr "Classic T-Shirt $6.00 $ 22.95 10 $15.76" at bounding box center [432, 144] width 641 height 64
type input "50"
drag, startPoint x: 626, startPoint y: 267, endPoint x: 600, endPoint y: 270, distance: 25.7
click at [600, 270] on tr "Sticker - Single (Horizontal) $2.00 $ 5.00 1 $2.79" at bounding box center [432, 271] width 641 height 64
type input "50"
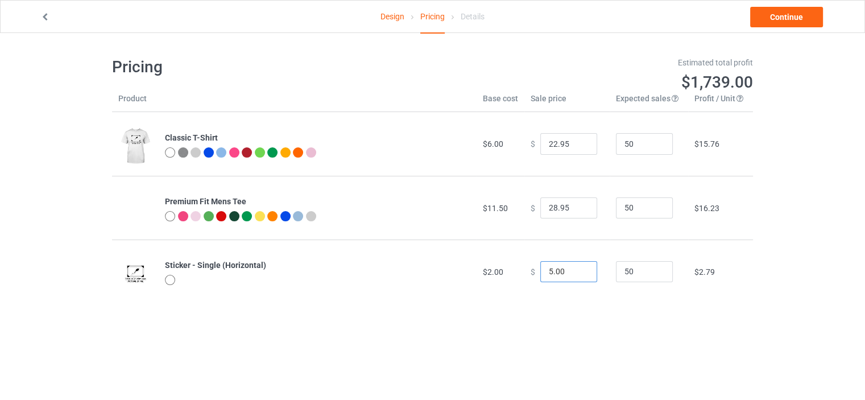
click at [542, 273] on input "5.00" at bounding box center [568, 272] width 57 height 22
click at [580, 266] on input "7" at bounding box center [568, 272] width 57 height 22
click at [579, 273] on input "6" at bounding box center [568, 272] width 57 height 22
click at [582, 267] on input "7" at bounding box center [568, 272] width 57 height 22
click at [562, 272] on input "7" at bounding box center [568, 272] width 57 height 22
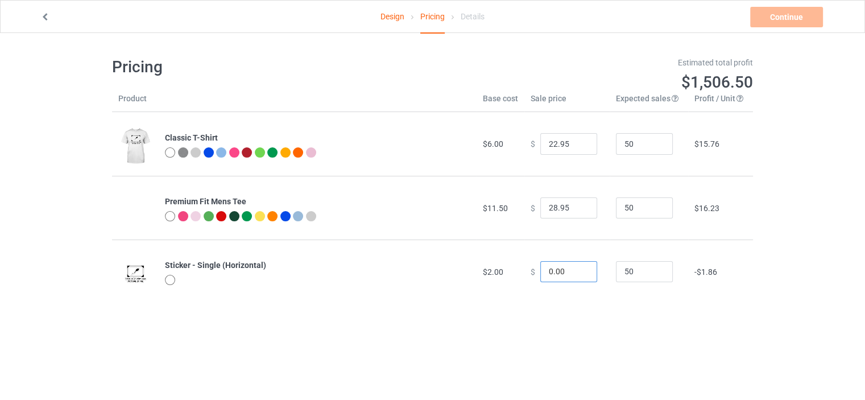
drag, startPoint x: 550, startPoint y: 272, endPoint x: 557, endPoint y: 271, distance: 7.0
click at [557, 271] on input "0.00" at bounding box center [568, 272] width 57 height 22
click at [541, 275] on input "0.00" at bounding box center [568, 272] width 57 height 22
drag, startPoint x: 541, startPoint y: 275, endPoint x: 548, endPoint y: 275, distance: 6.8
click at [548, 275] on input "0.00" at bounding box center [568, 272] width 57 height 22
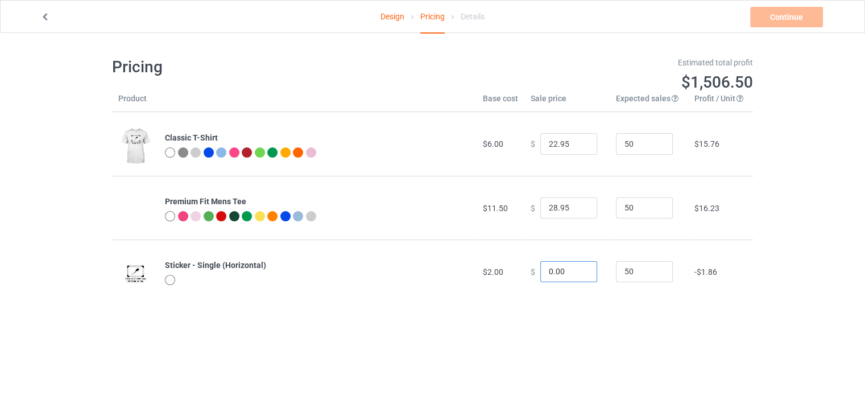
click at [548, 275] on input "0.00" at bounding box center [568, 272] width 57 height 22
click at [541, 275] on input "0.00" at bounding box center [568, 272] width 57 height 22
click at [549, 272] on input "6.00" at bounding box center [568, 272] width 57 height 22
click at [555, 270] on input "6.00" at bounding box center [568, 272] width 57 height 22
drag, startPoint x: 557, startPoint y: 269, endPoint x: 550, endPoint y: 271, distance: 7.5
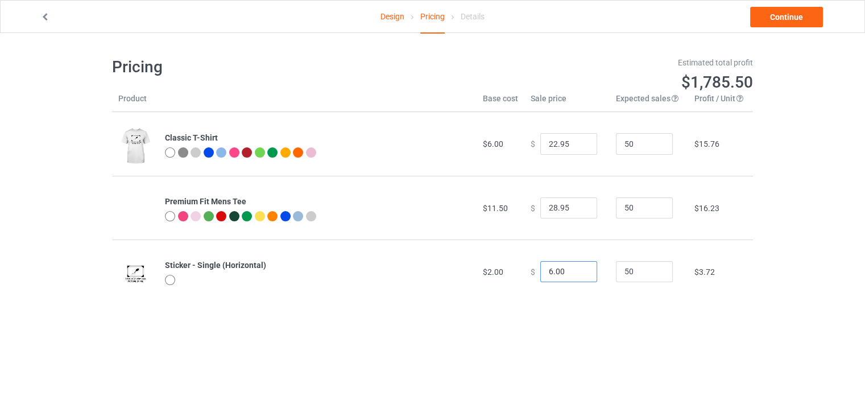
click at [550, 271] on input "6.00" at bounding box center [568, 272] width 57 height 22
click at [544, 275] on input "6.95" at bounding box center [568, 272] width 57 height 22
type input "6.95"
click at [781, 15] on link "Continue" at bounding box center [786, 17] width 73 height 20
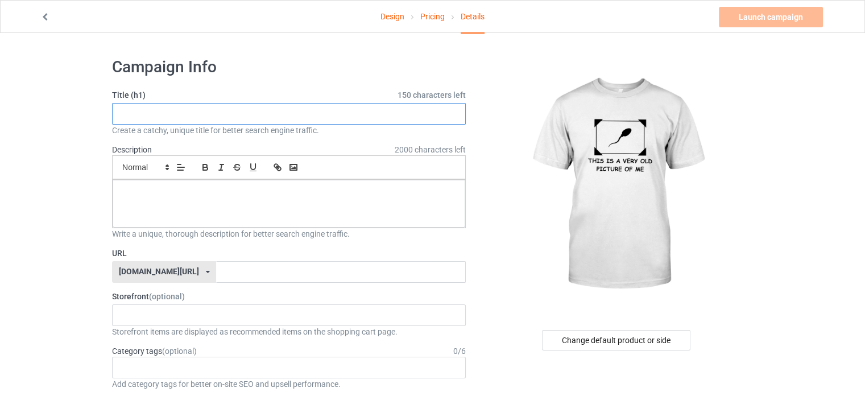
click at [177, 116] on input "text" at bounding box center [289, 114] width 354 height 22
paste input "THIS IS A VERY OLD PICTURE OF ME 기 K"
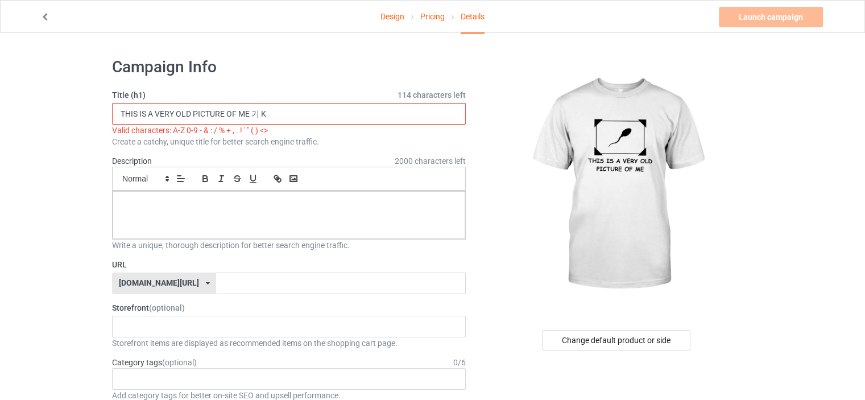
drag, startPoint x: 280, startPoint y: 118, endPoint x: 254, endPoint y: 117, distance: 26.2
click at [254, 117] on input "THIS IS A VERY OLD PICTURE OF ME 기 K" at bounding box center [289, 114] width 354 height 22
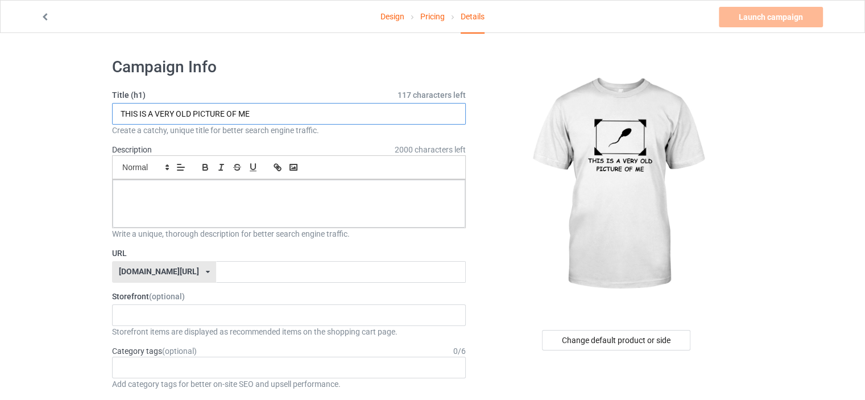
type input "THIS IS A VERY OLD PICTURE OF ME"
click at [151, 206] on div at bounding box center [289, 204] width 353 height 48
click at [216, 275] on input "text" at bounding box center [340, 272] width 249 height 22
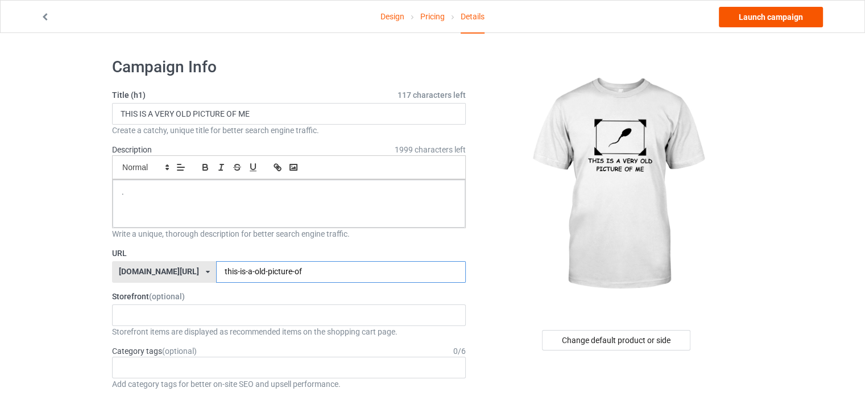
type input "this-is-a-old-picture-of"
click at [751, 15] on link "Launch campaign" at bounding box center [771, 17] width 104 height 20
